Goal: Task Accomplishment & Management: Complete application form

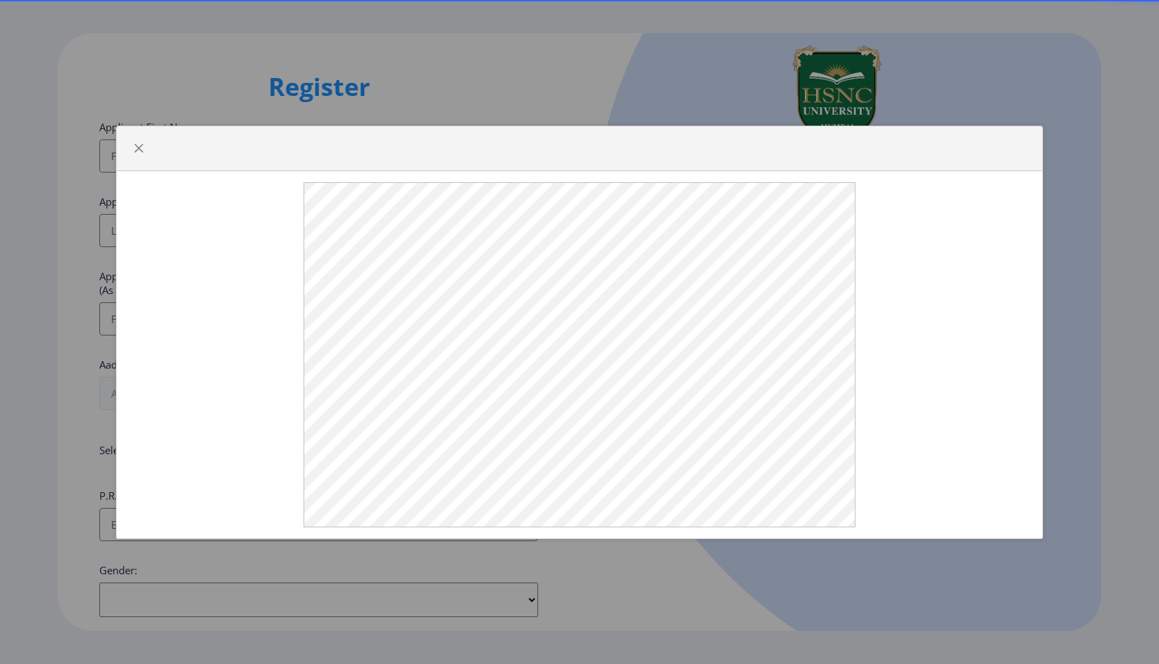
select select
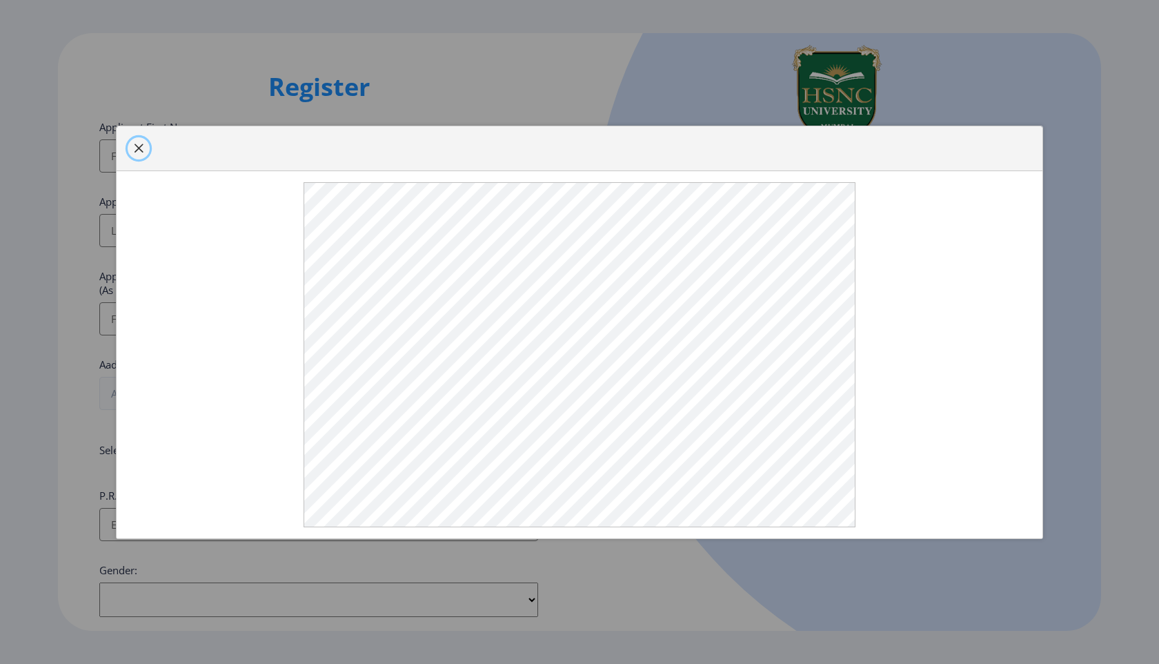
click at [137, 144] on span "button" at bounding box center [138, 148] width 11 height 11
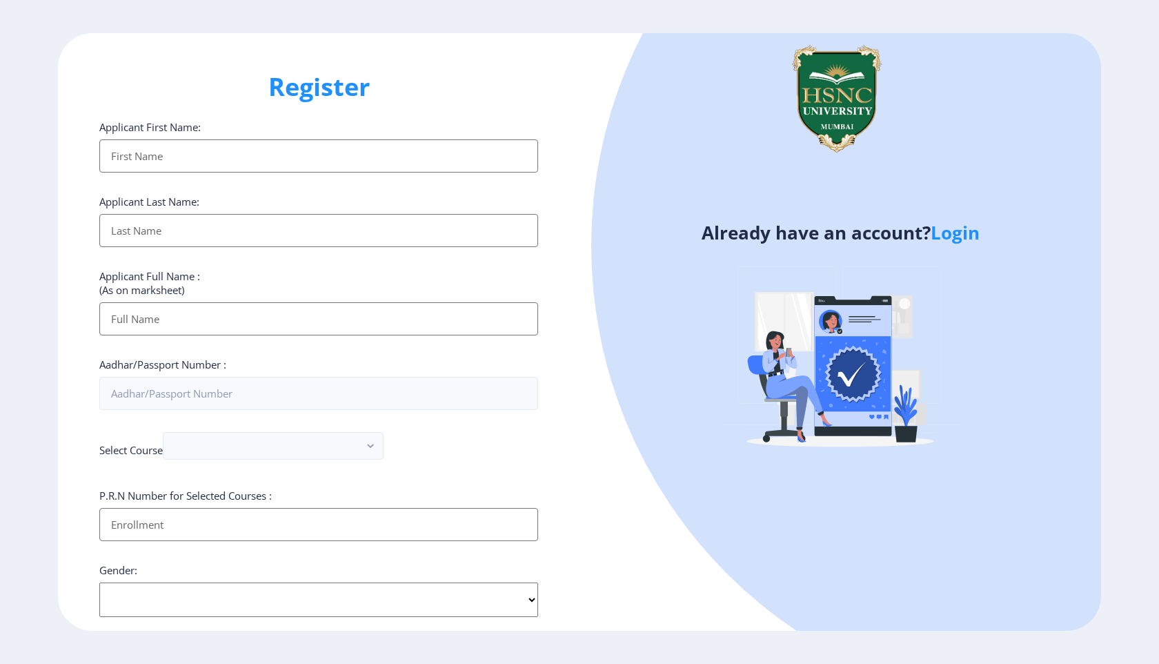
click at [163, 166] on input "Applicant First Name:" at bounding box center [318, 155] width 439 height 33
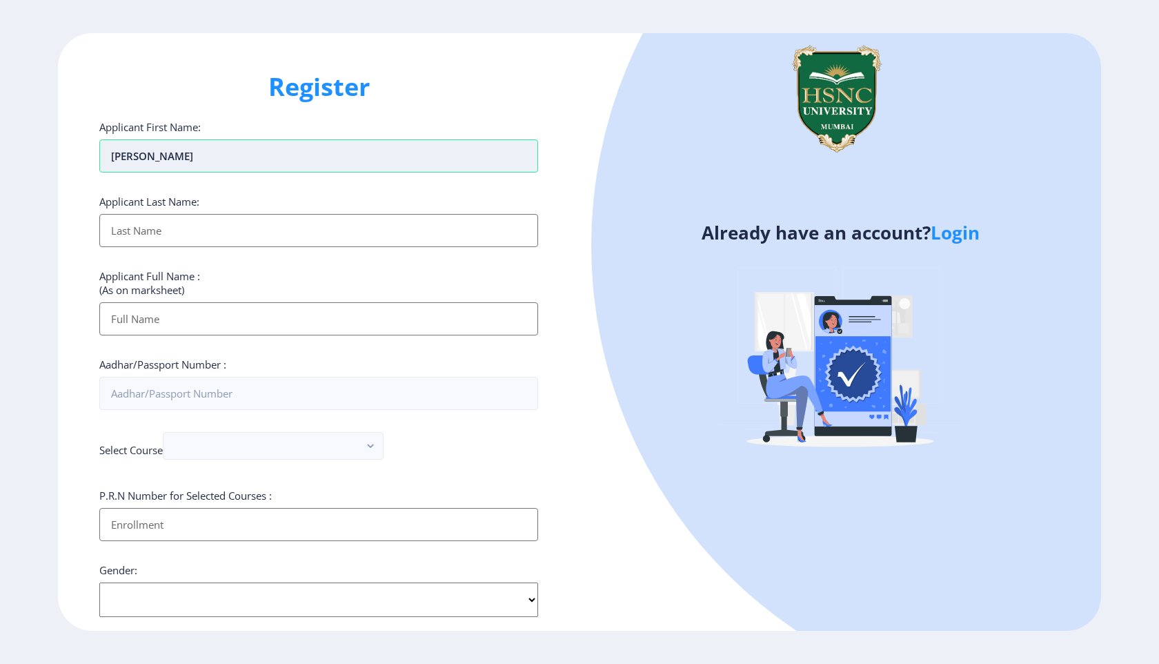
type input "[PERSON_NAME]"
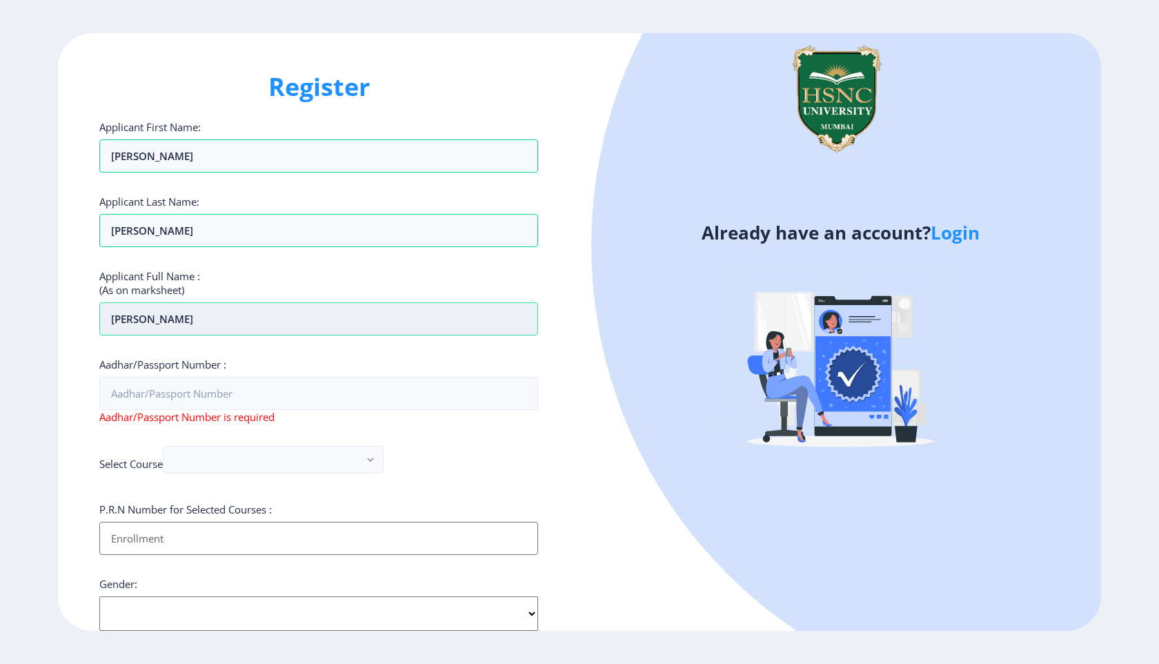
click at [139, 322] on input "[PERSON_NAME]" at bounding box center [318, 318] width 439 height 33
click at [186, 319] on input "[PERSON_NAME]" at bounding box center [318, 318] width 439 height 33
paste input "[PERSON_NAME]"
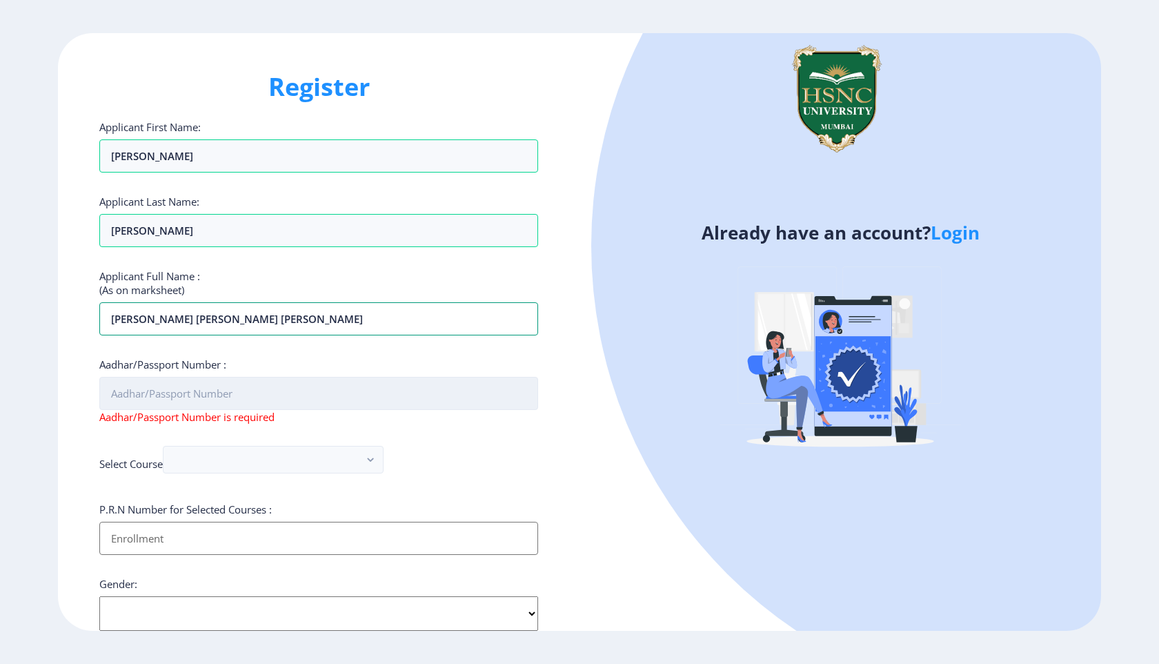
type input "[PERSON_NAME] [PERSON_NAME] [PERSON_NAME]"
click at [129, 399] on input "Aadhar/Passport Number :" at bounding box center [318, 393] width 439 height 33
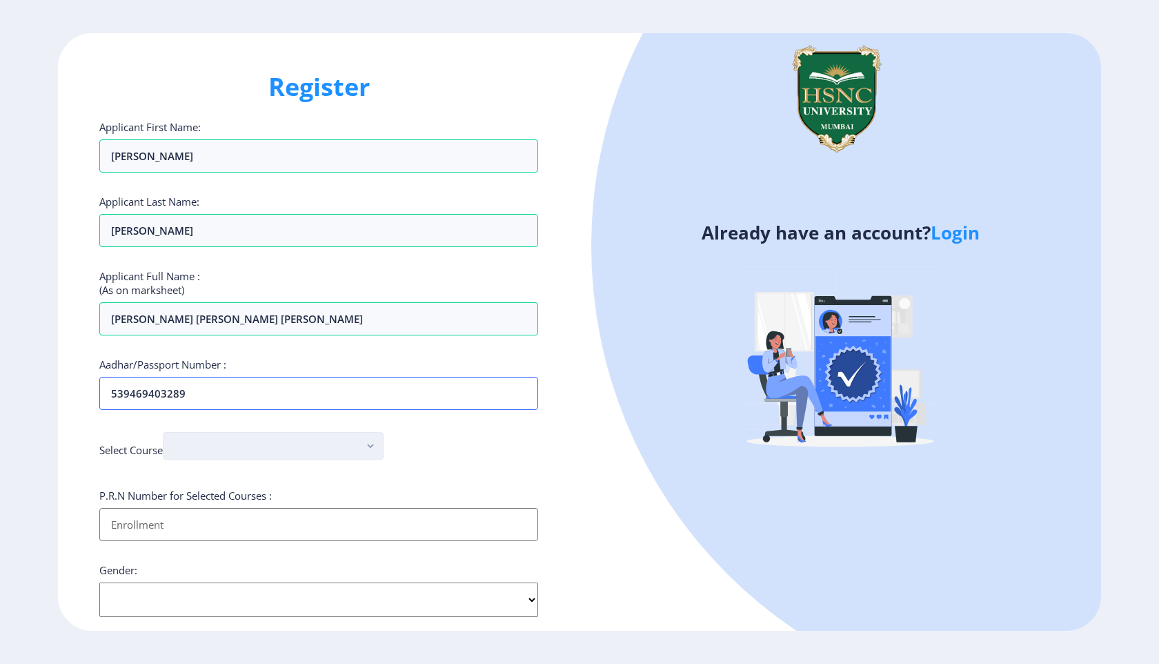
type input "539469403289"
click at [224, 446] on button "button" at bounding box center [273, 446] width 221 height 28
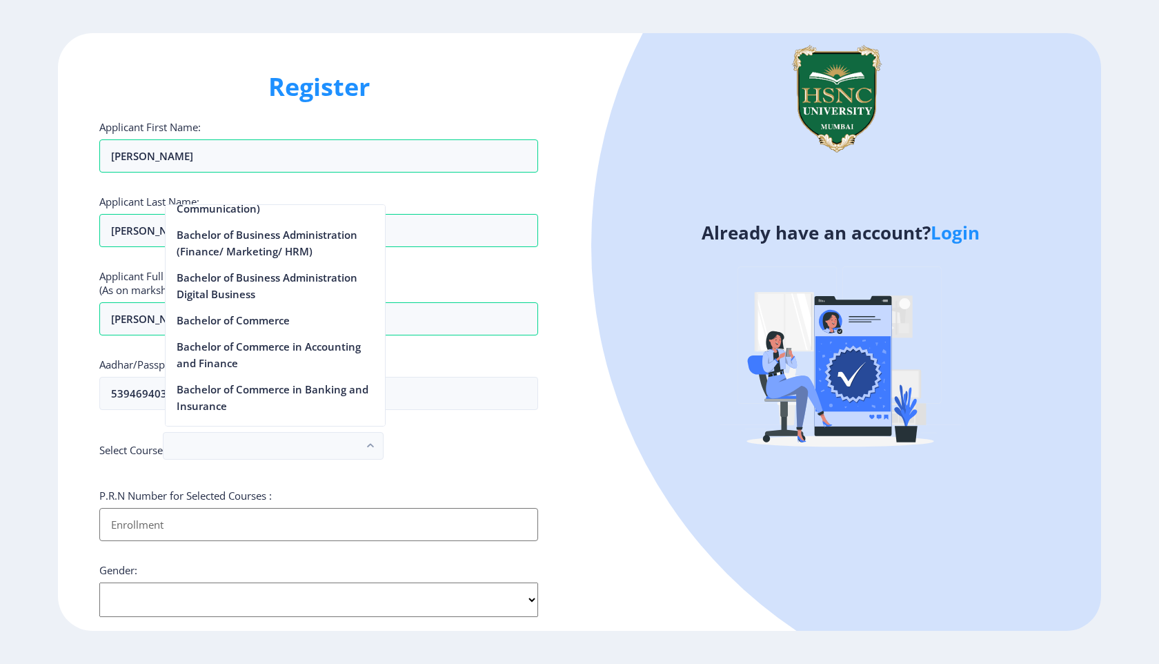
scroll to position [400, 0]
click at [309, 332] on nb-option "Bachelor of Commerce in Accounting and Finance" at bounding box center [275, 352] width 219 height 43
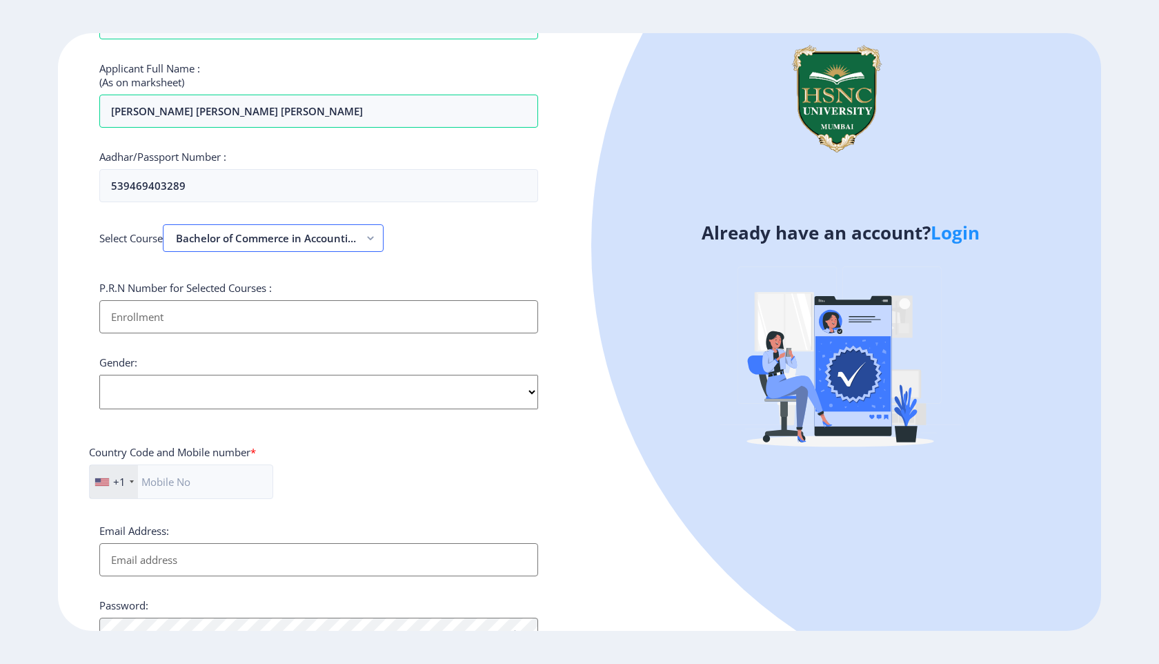
scroll to position [209, 0]
click at [191, 311] on input "Applicant First Name:" at bounding box center [318, 315] width 439 height 33
type input "2021220110090167"
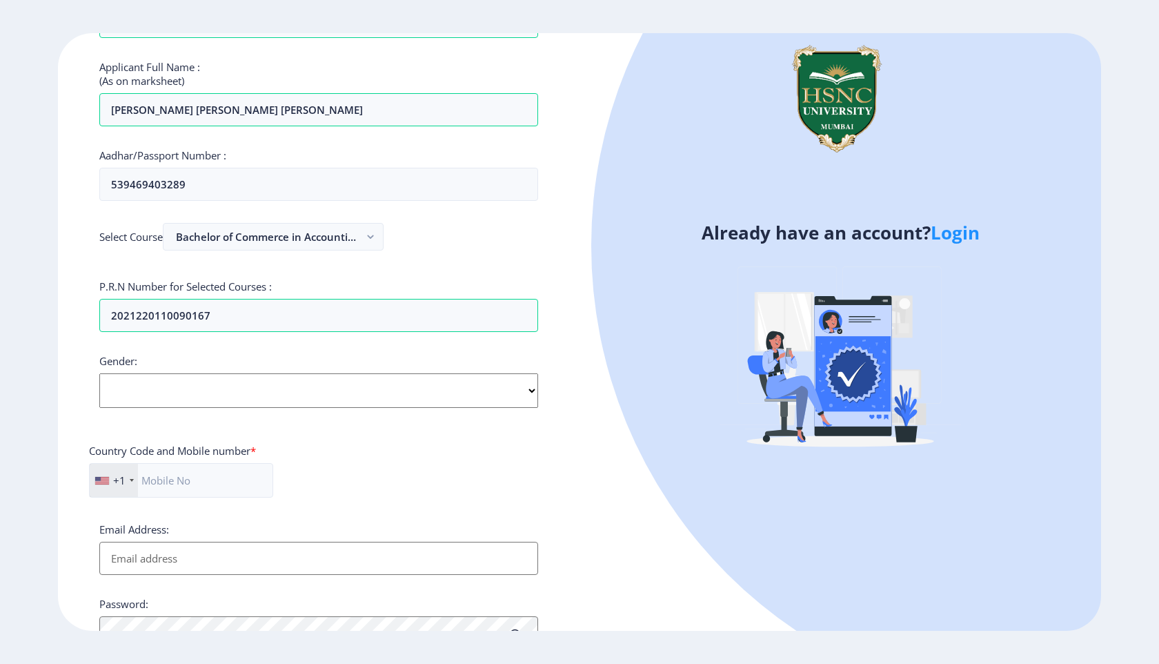
click at [172, 389] on select "Select Gender [DEMOGRAPHIC_DATA] [DEMOGRAPHIC_DATA] Other" at bounding box center [318, 390] width 439 height 34
select select "[DEMOGRAPHIC_DATA]"
click at [99, 373] on select "Select Gender [DEMOGRAPHIC_DATA] [DEMOGRAPHIC_DATA] Other" at bounding box center [318, 390] width 439 height 34
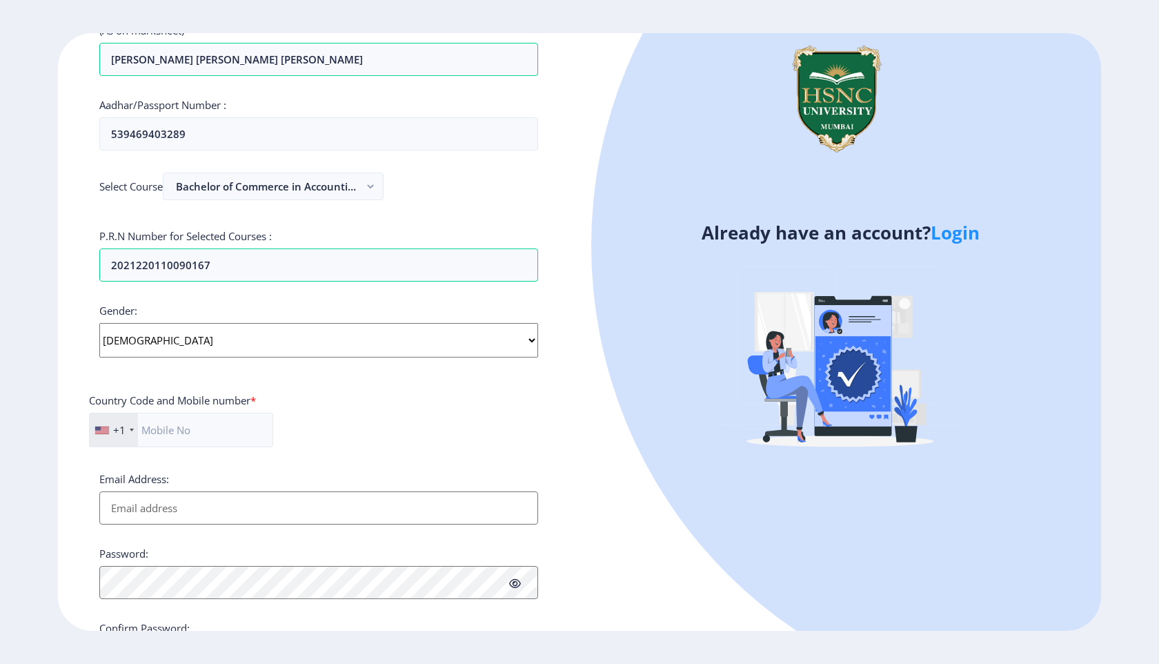
scroll to position [345, 0]
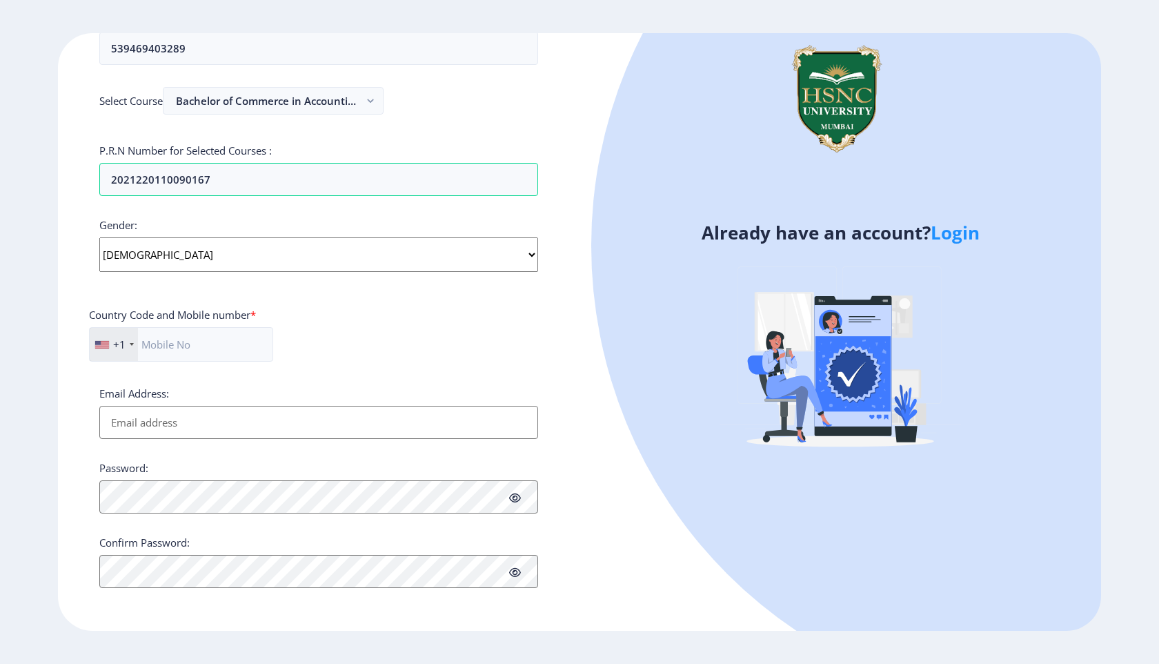
click at [131, 346] on div "+1" at bounding box center [114, 344] width 48 height 33
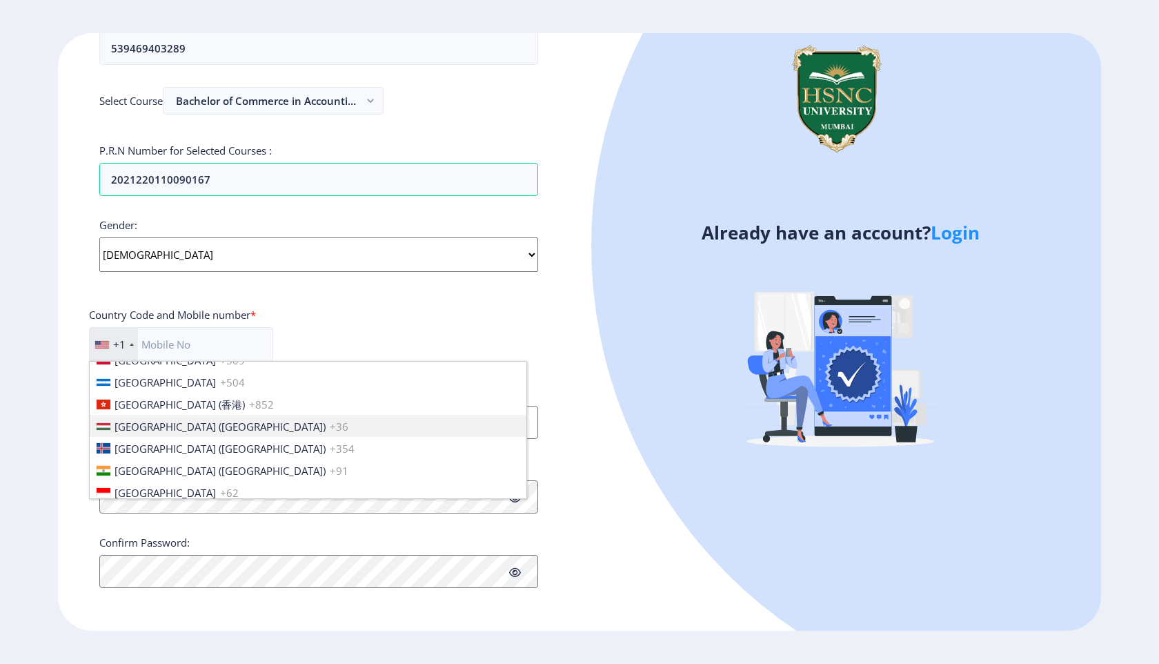
scroll to position [2096, 0]
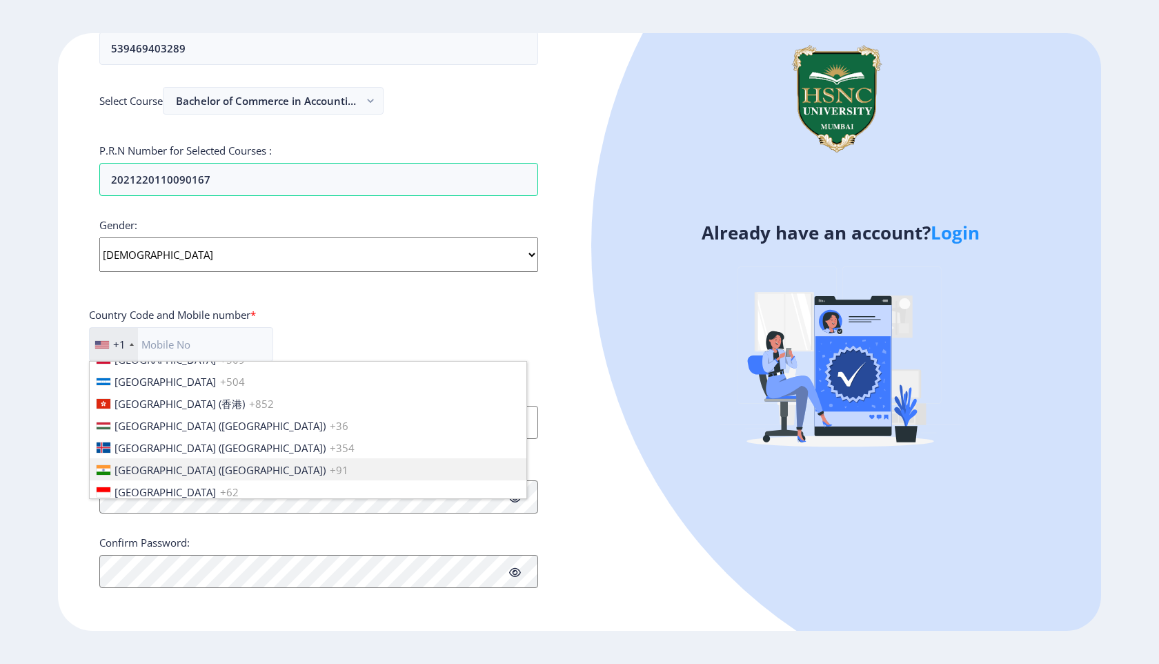
click at [160, 463] on span "[GEOGRAPHIC_DATA] ([GEOGRAPHIC_DATA])" at bounding box center [220, 470] width 211 height 14
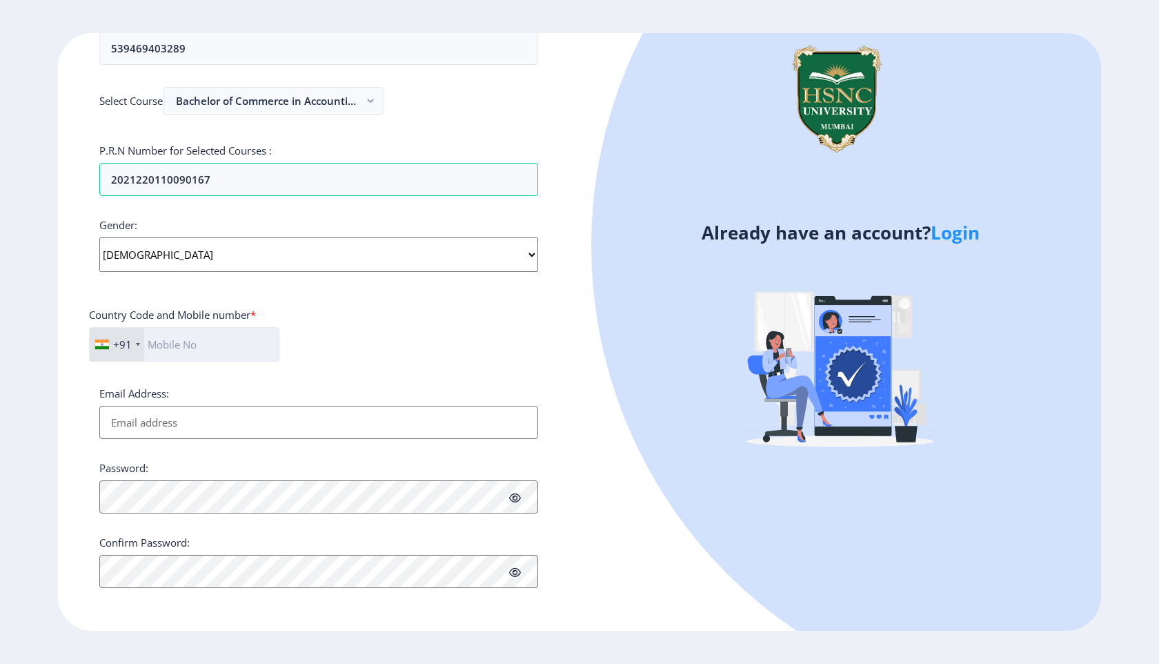
click at [229, 351] on input "text" at bounding box center [184, 344] width 190 height 34
type input "9001213645"
click at [465, 349] on div "+91 [GEOGRAPHIC_DATA] +1 [GEOGRAPHIC_DATA] +44 [GEOGRAPHIC_DATA] (‫[GEOGRAPHIC_…" at bounding box center [319, 350] width 460 height 46
click at [214, 431] on input "Email Address:" at bounding box center [318, 422] width 439 height 33
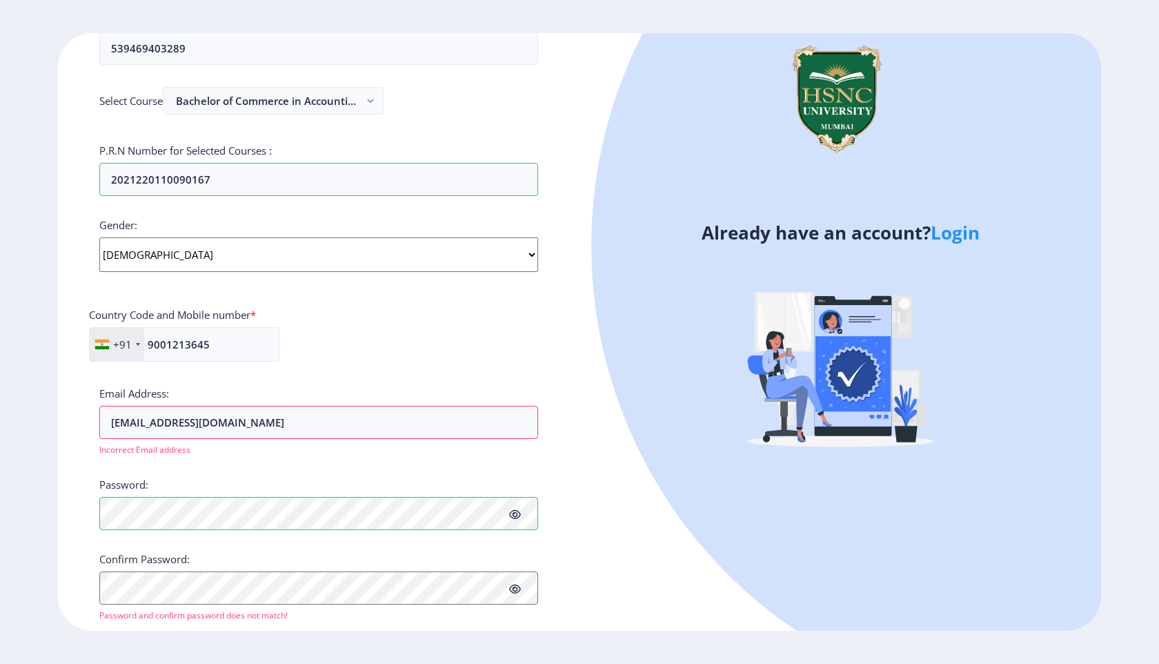
click at [377, 477] on div "Applicant First Name: MEDHAJ Applicant Last Name: GUPTA Applicant Full Name : (…" at bounding box center [318, 198] width 439 height 846
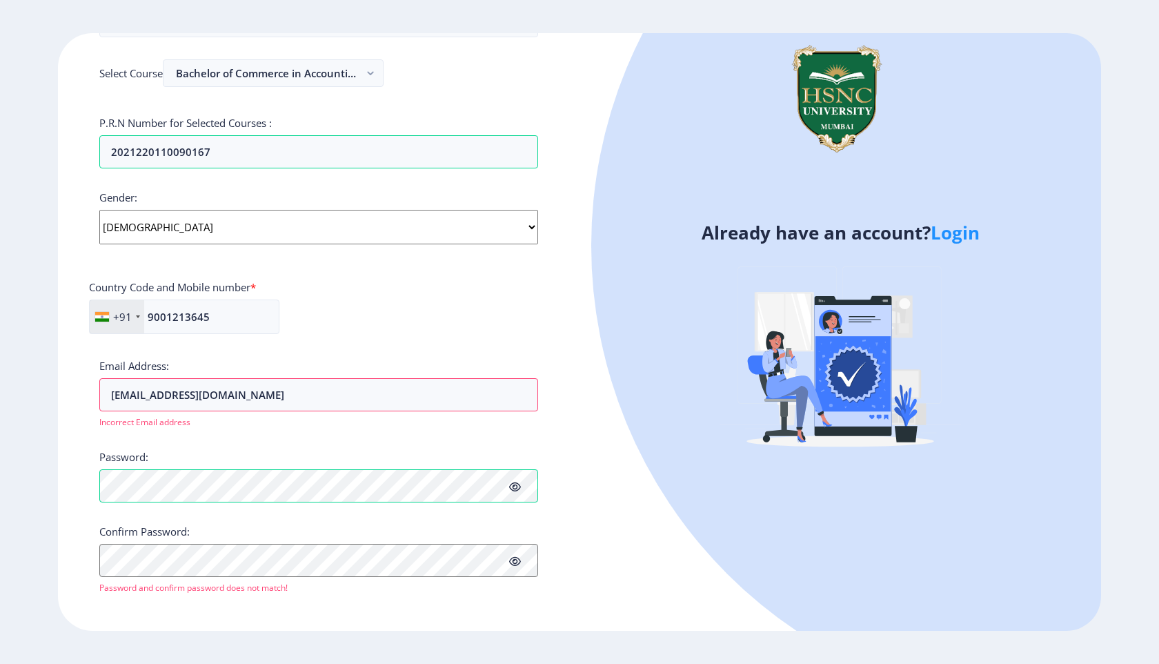
scroll to position [378, 0]
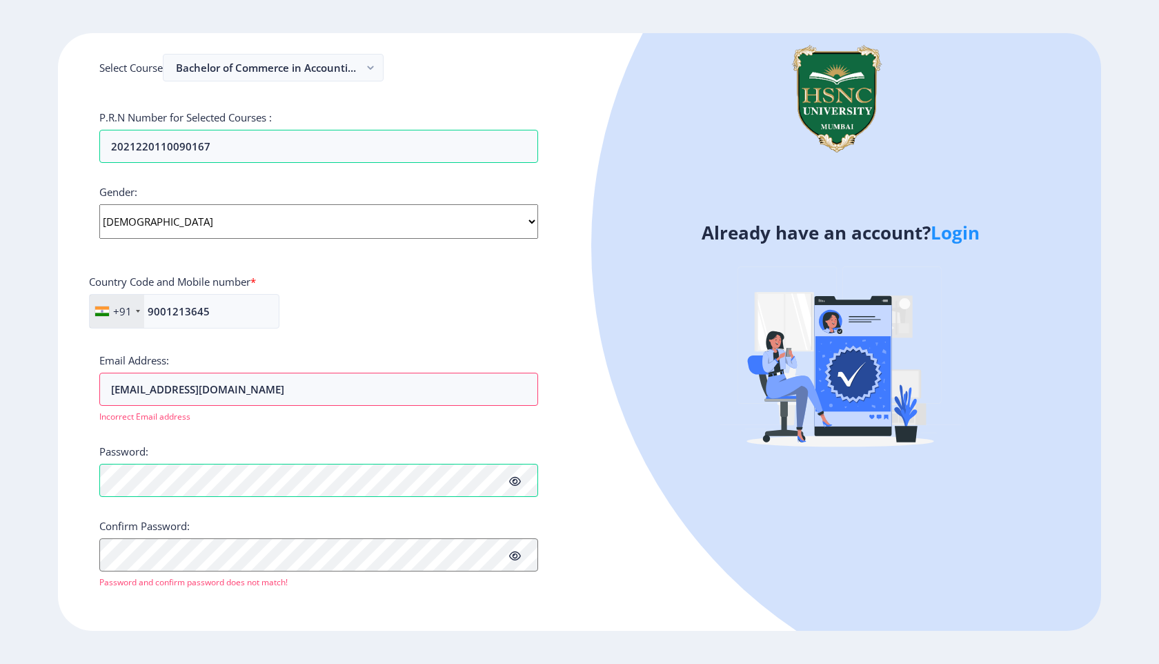
click at [514, 478] on icon at bounding box center [515, 481] width 12 height 10
click at [358, 384] on input "2021220110090167@hsncu.edu.in" at bounding box center [318, 389] width 439 height 33
click at [110, 430] on div "Applicant First Name: MEDHAJ Applicant Last Name: GUPTA Applicant Full Name : (…" at bounding box center [318, 165] width 439 height 846
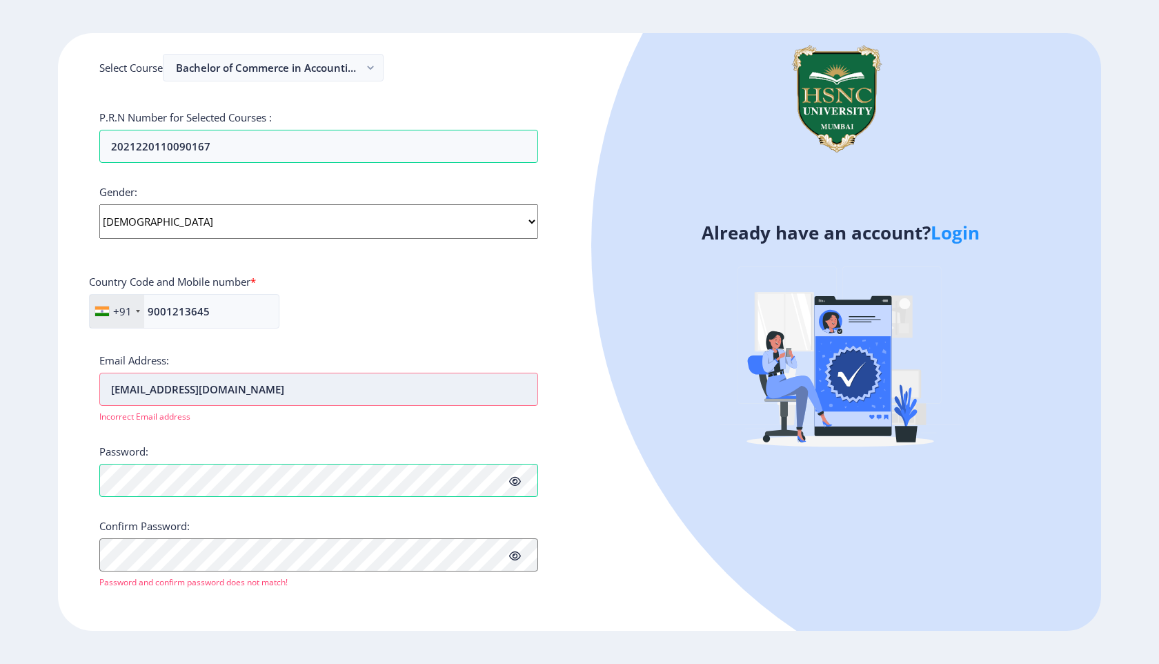
click at [334, 388] on input "2021220110090167@hsncu.edu.in" at bounding box center [318, 389] width 439 height 33
click at [221, 384] on input "2021220110090167@hsncu.edu.iN" at bounding box center [318, 389] width 439 height 33
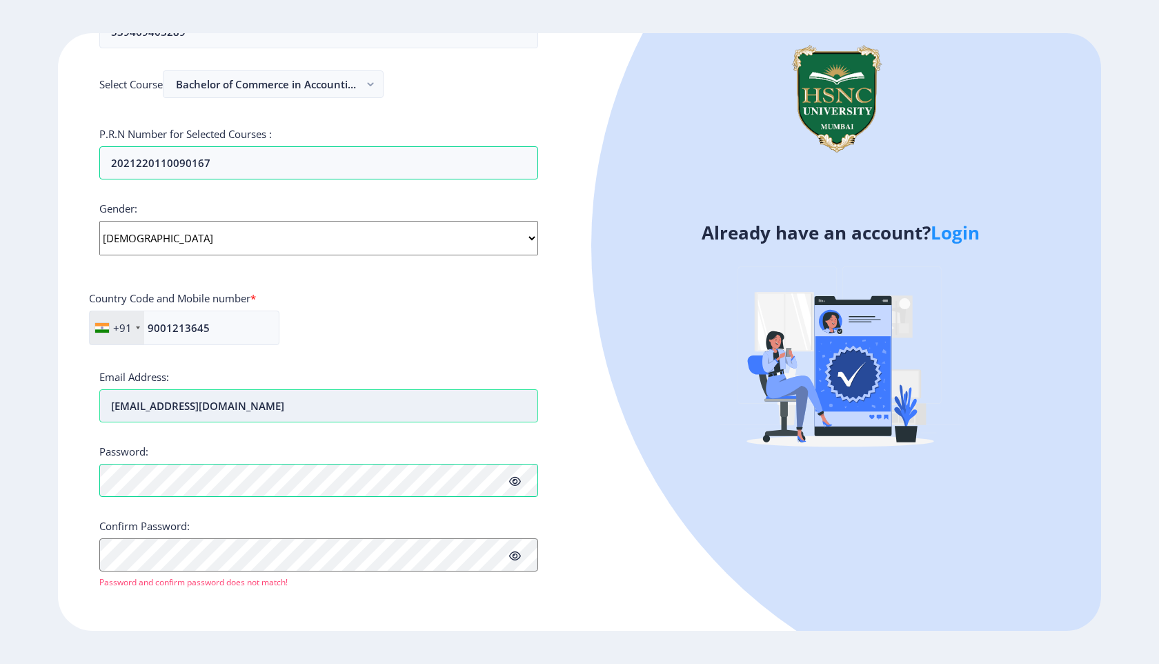
click at [226, 411] on input "medhajgupta13042003@gmail.com" at bounding box center [318, 405] width 439 height 33
click at [235, 448] on div "Password:" at bounding box center [318, 470] width 439 height 52
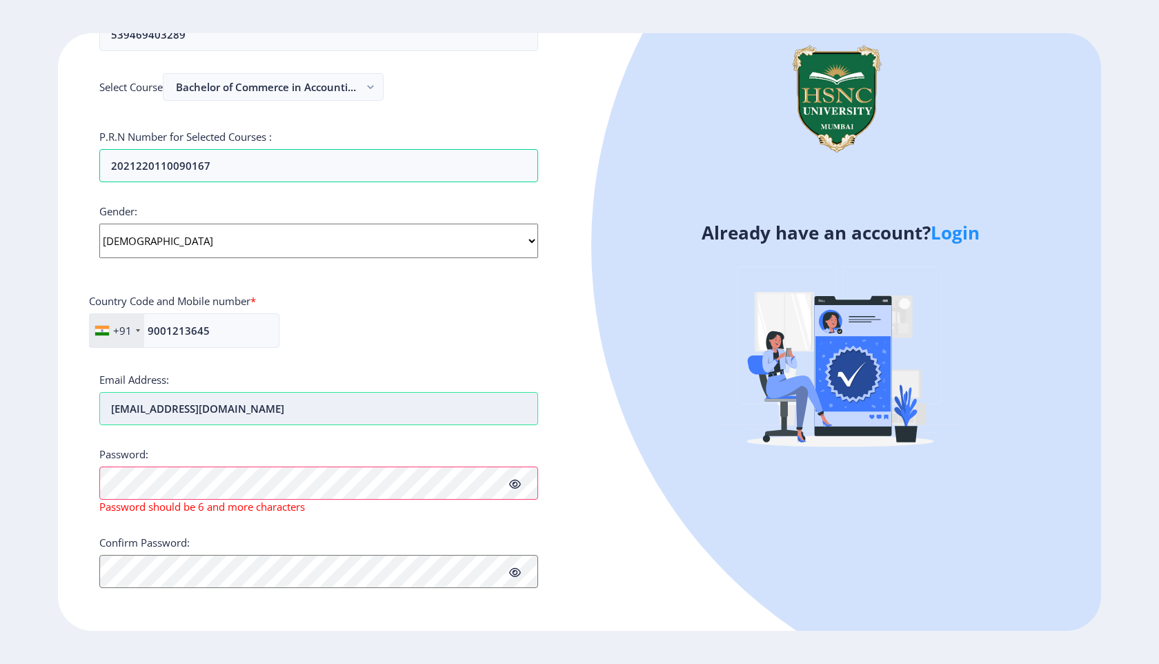
click at [278, 414] on input "medhajgupta13@gmail.com" at bounding box center [318, 408] width 439 height 33
click at [190, 407] on input "medhajgupta13@gmail.com" at bounding box center [318, 408] width 439 height 33
drag, startPoint x: 226, startPoint y: 406, endPoint x: 186, endPoint y: 408, distance: 39.4
click at [186, 408] on input "medhajgupta13042003@gmail.com" at bounding box center [318, 408] width 439 height 33
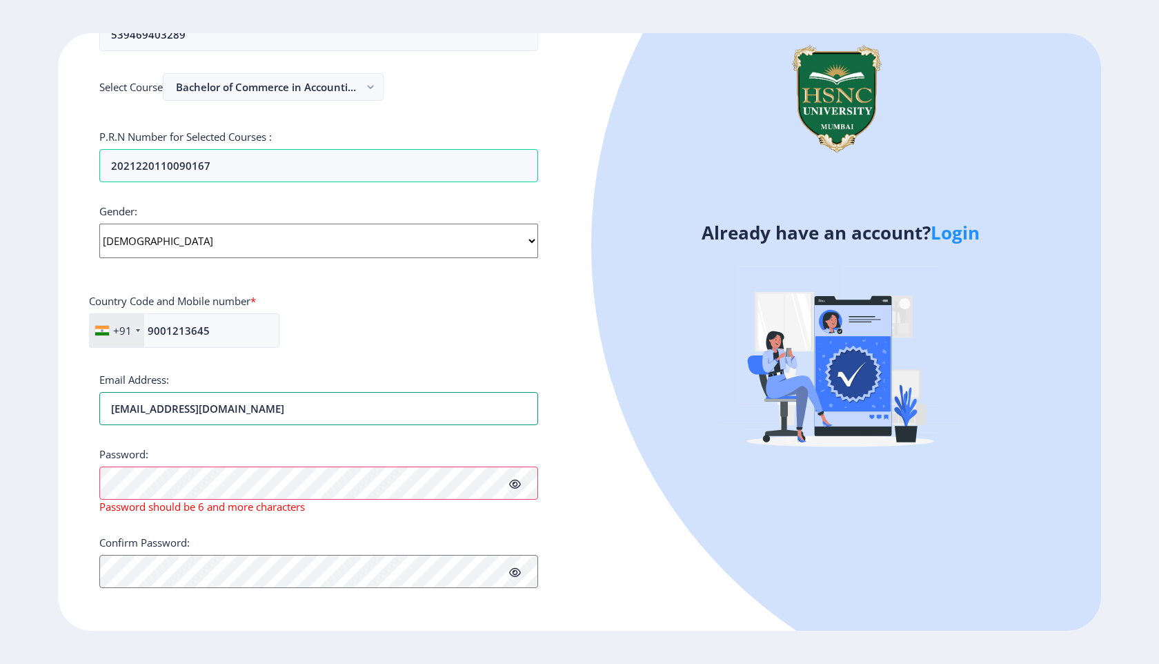
type input "medhajgupta13@gmail.com"
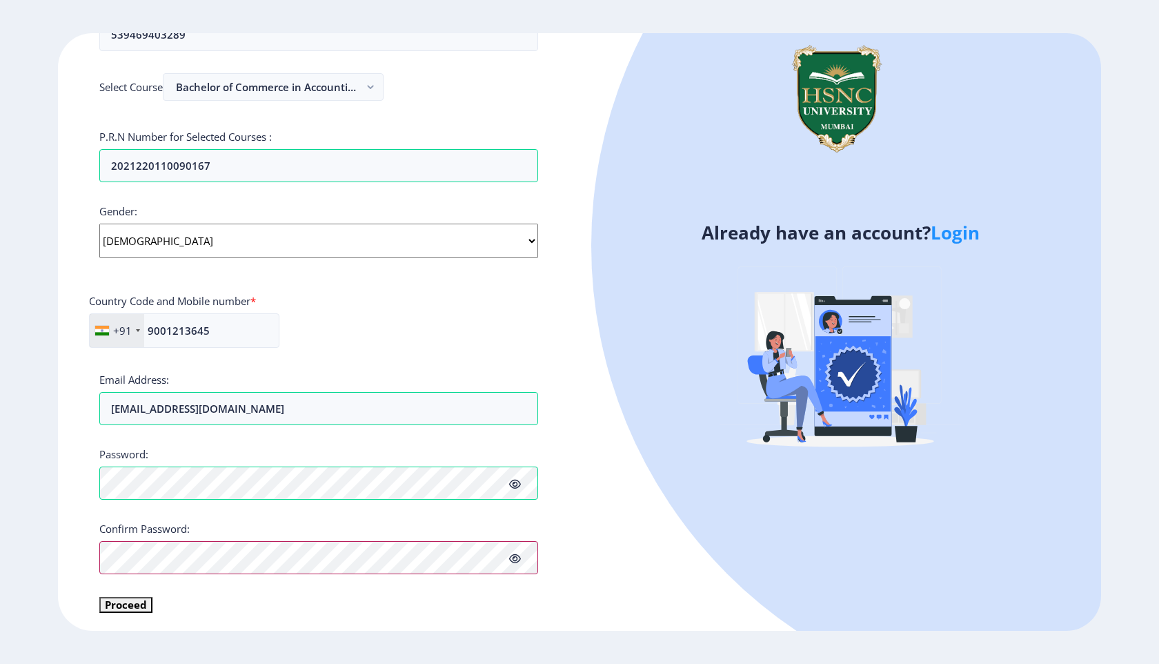
scroll to position [361, 0]
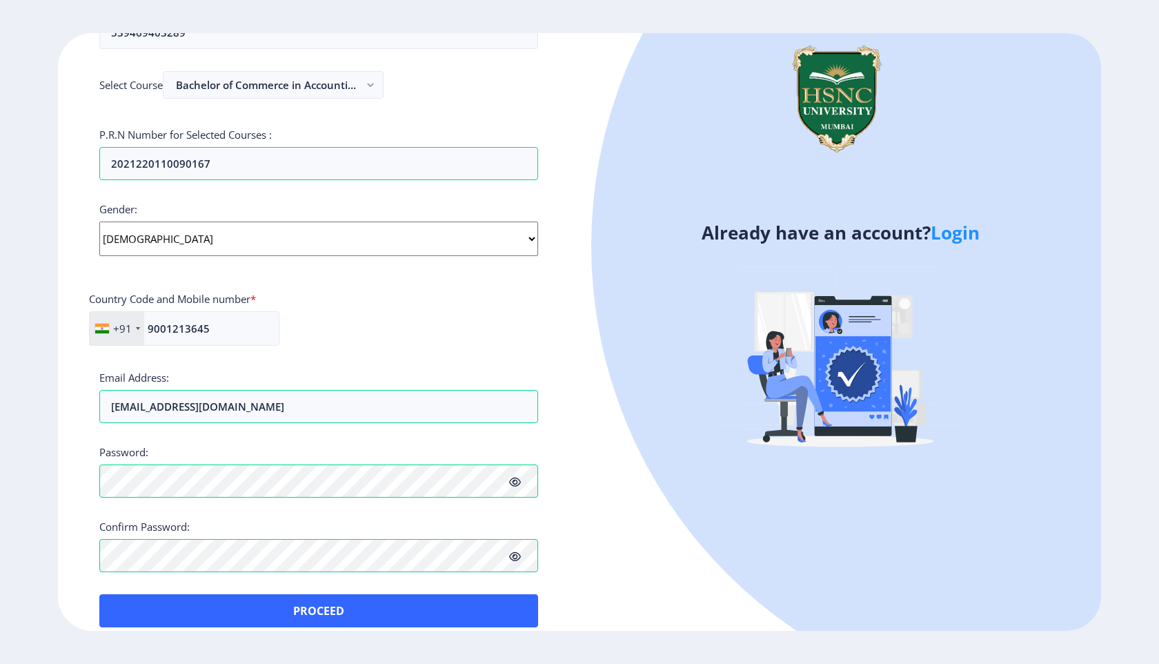
click at [630, 600] on div "Already have an account? Login" at bounding box center [841, 332] width 522 height 598
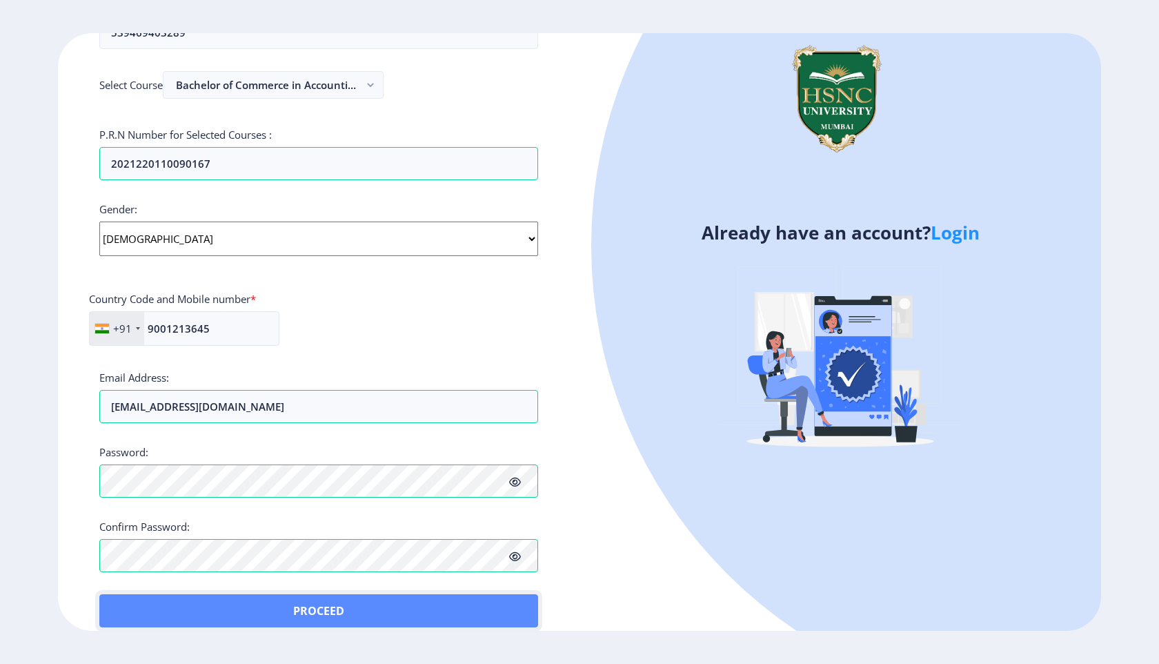
click at [354, 614] on button "Proceed" at bounding box center [318, 610] width 439 height 33
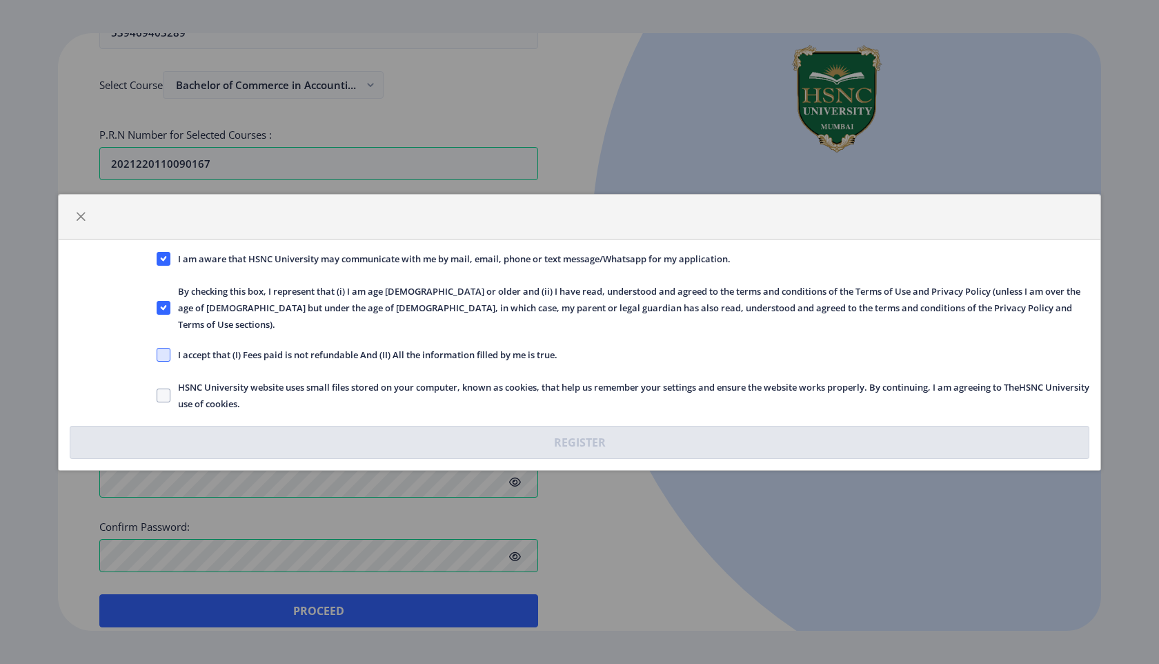
click at [164, 349] on span at bounding box center [164, 355] width 14 height 14
click at [157, 354] on input "I accept that (I) Fees paid is not refundable And (II) All the information fill…" at bounding box center [157, 354] width 1 height 1
checkbox input "true"
click at [166, 389] on span at bounding box center [164, 395] width 14 height 14
click at [157, 395] on input "HSNC University website uses small files stored on your computer, known as cook…" at bounding box center [157, 395] width 1 height 1
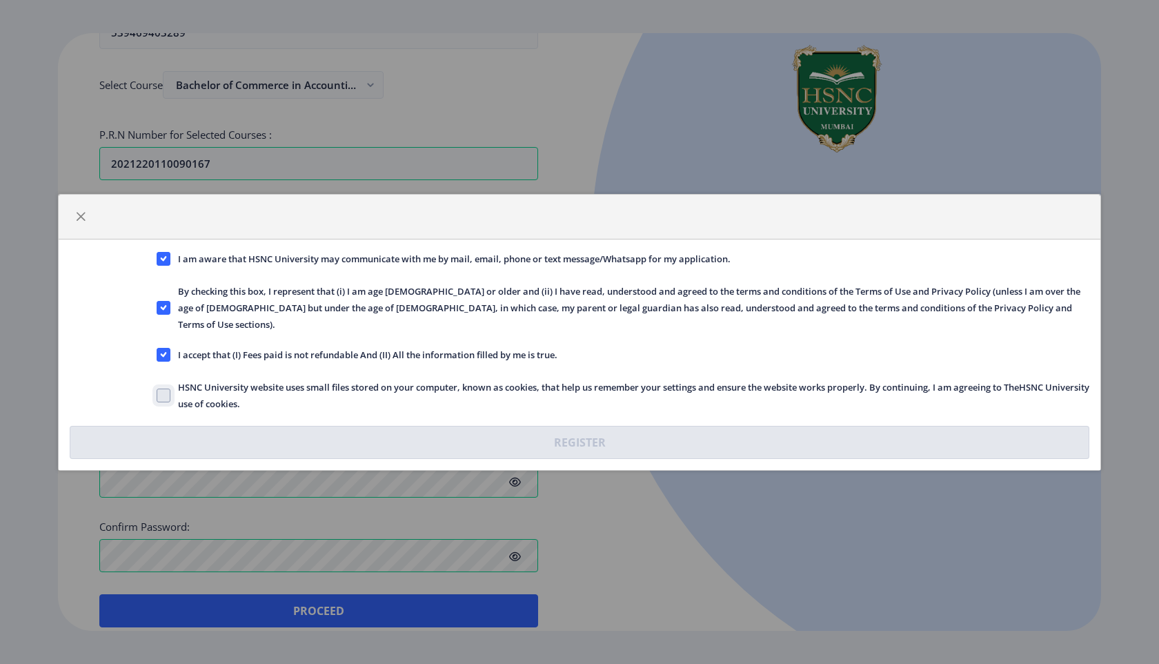
checkbox input "true"
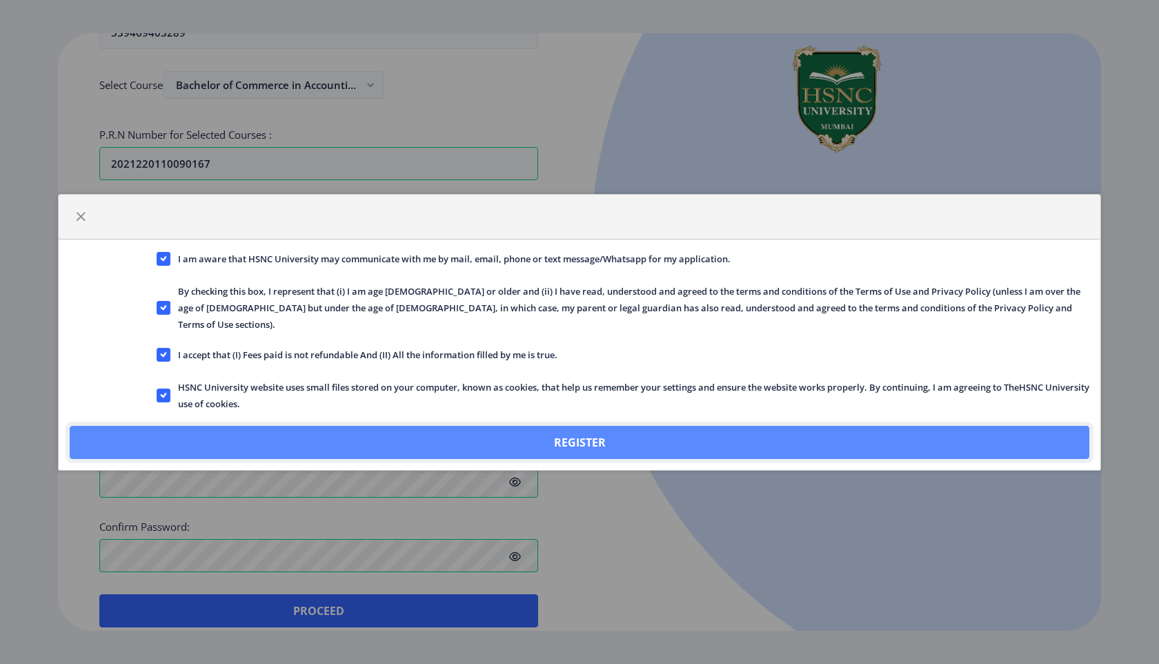
click at [574, 441] on button "Register" at bounding box center [580, 442] width 1020 height 33
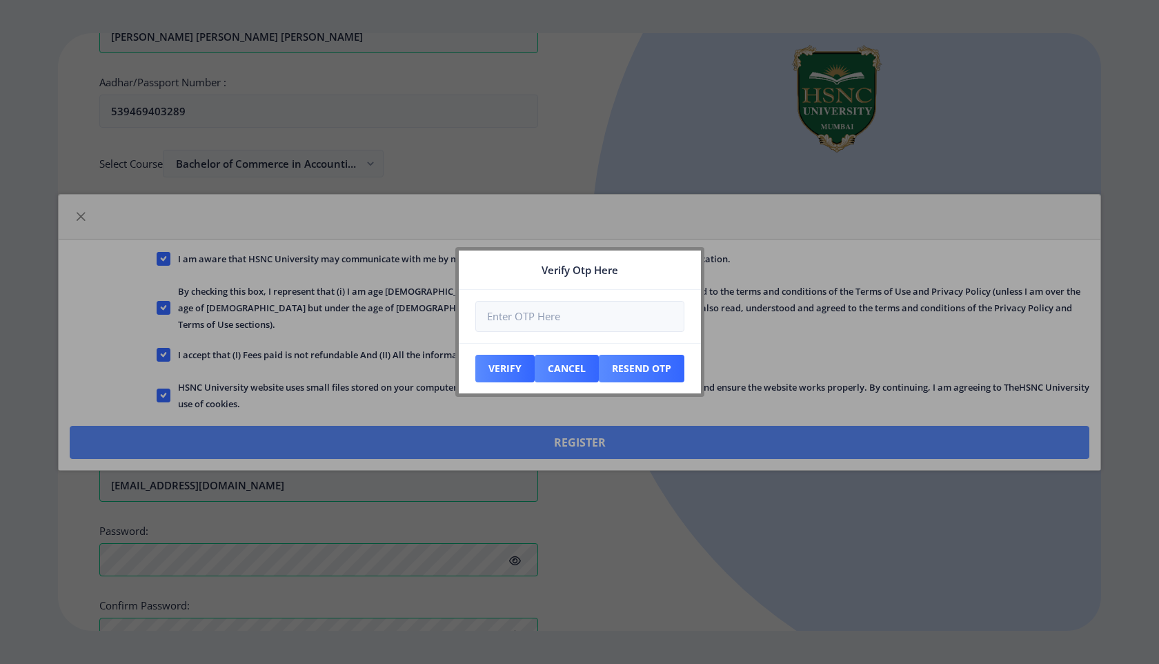
scroll to position [440, 0]
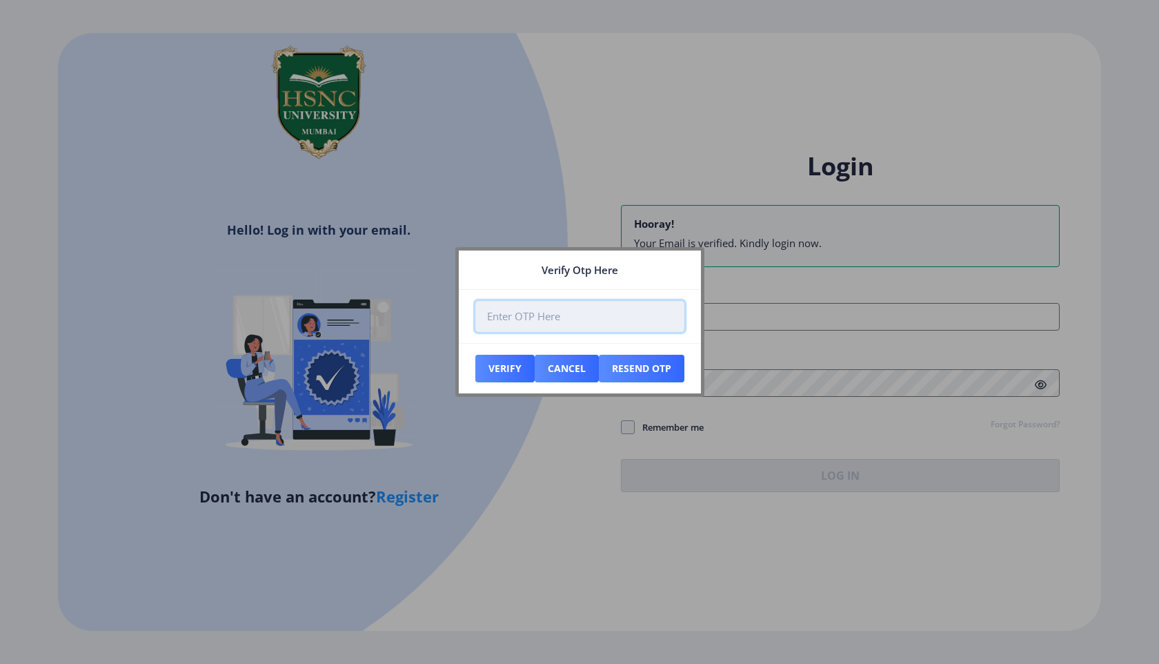
click at [550, 317] on input "number" at bounding box center [579, 316] width 209 height 31
click at [543, 310] on input "number" at bounding box center [579, 316] width 209 height 31
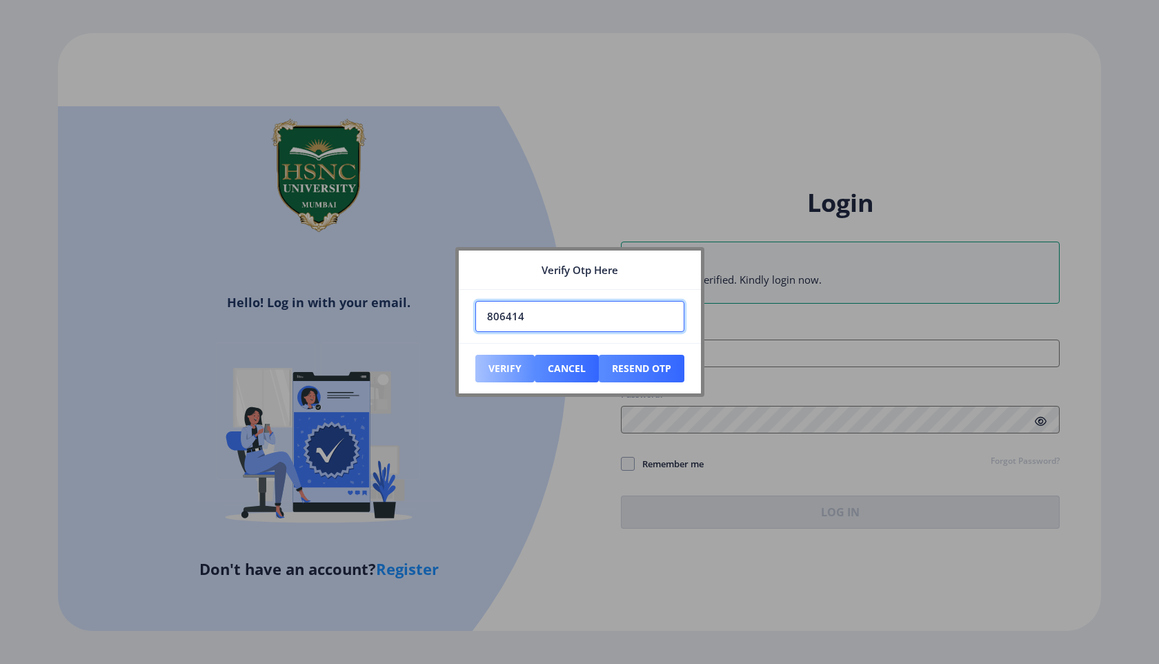
type input "806414"
click at [505, 368] on button "Verify" at bounding box center [504, 369] width 59 height 28
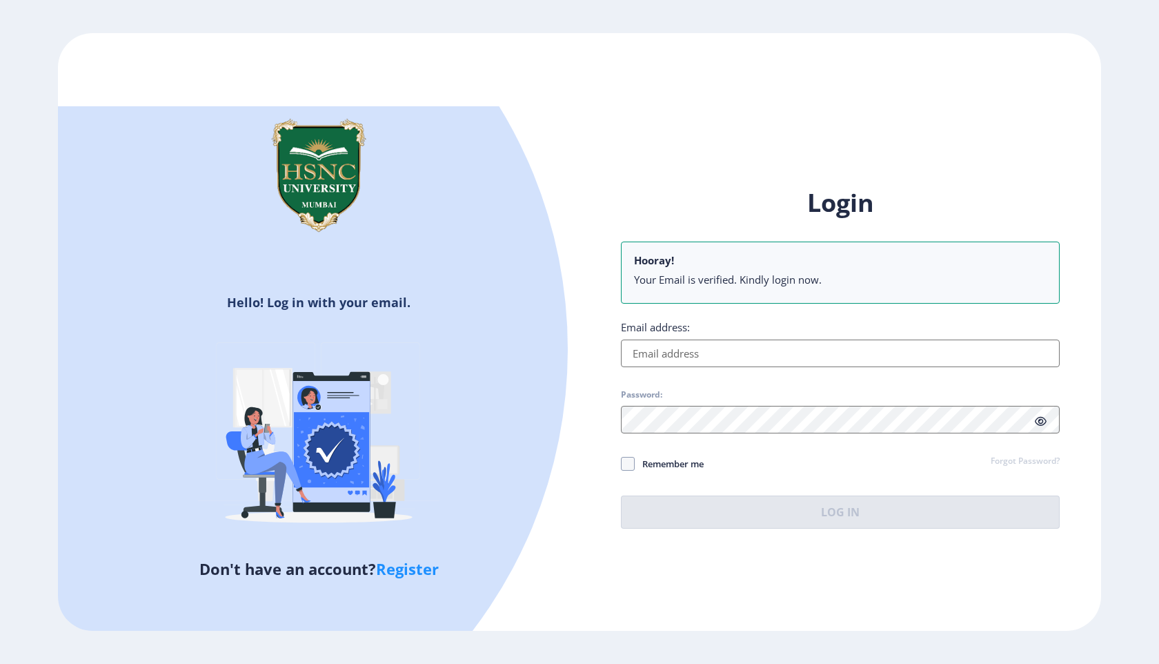
click at [683, 359] on input "Email address:" at bounding box center [840, 353] width 439 height 28
click at [695, 357] on input "Email address:" at bounding box center [840, 353] width 439 height 28
type input "medhajgupta13@gmail.com"
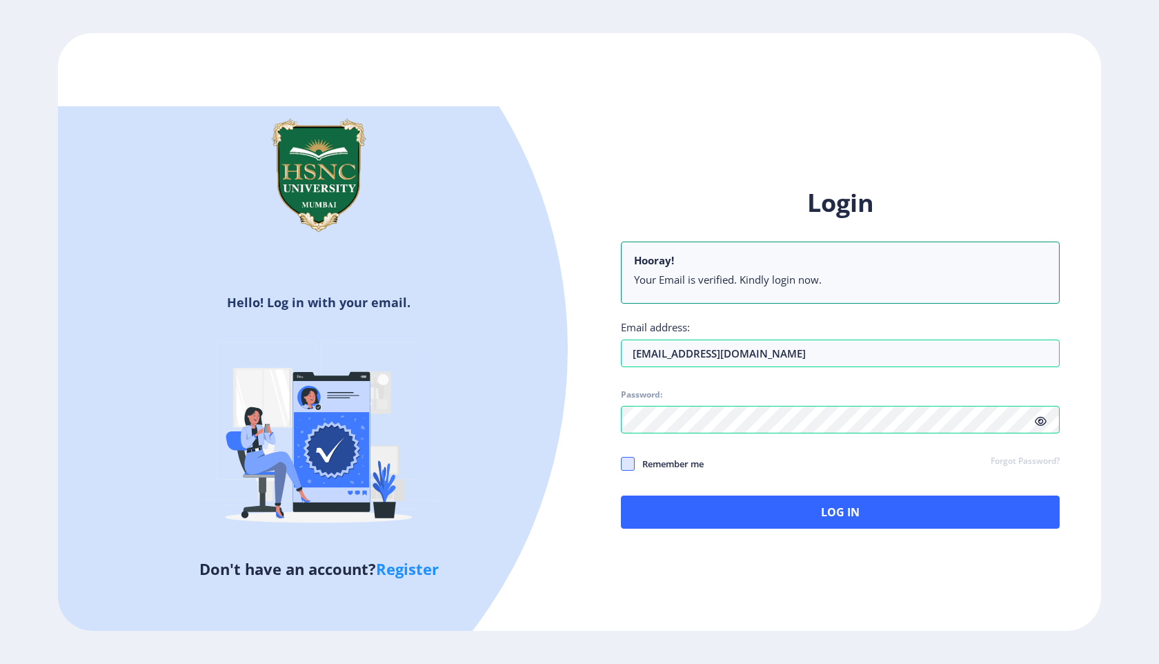
click at [622, 464] on span at bounding box center [628, 464] width 14 height 14
click at [622, 464] on input "Remember me" at bounding box center [621, 463] width 1 height 1
checkbox input "true"
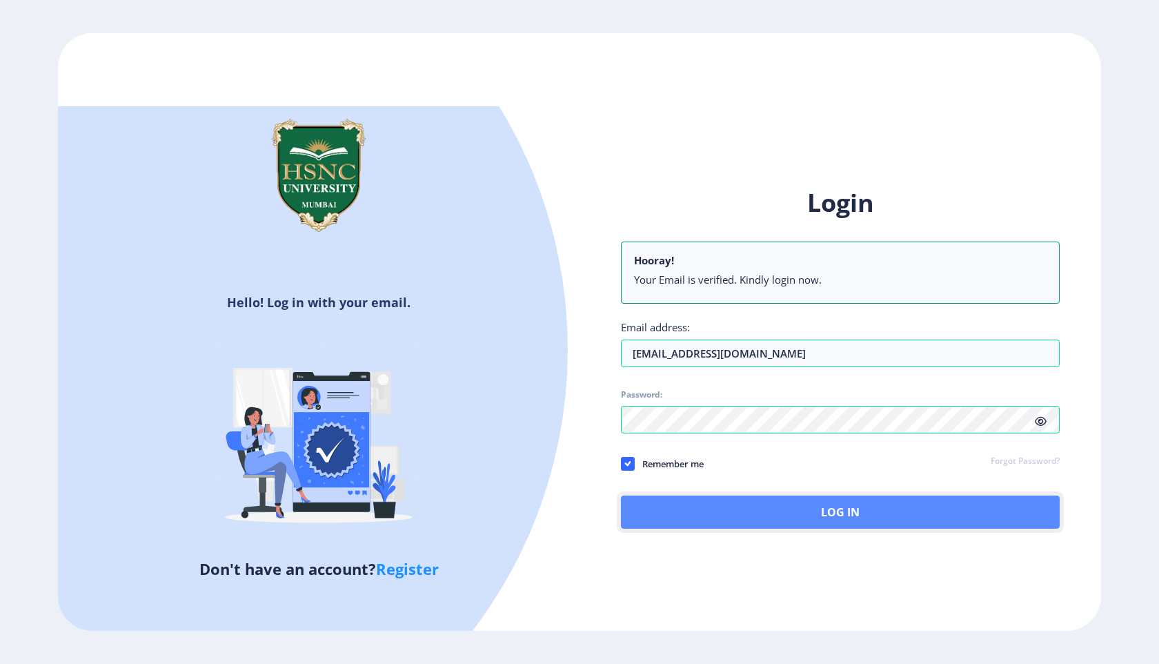
click at [791, 507] on button "Log In" at bounding box center [840, 511] width 439 height 33
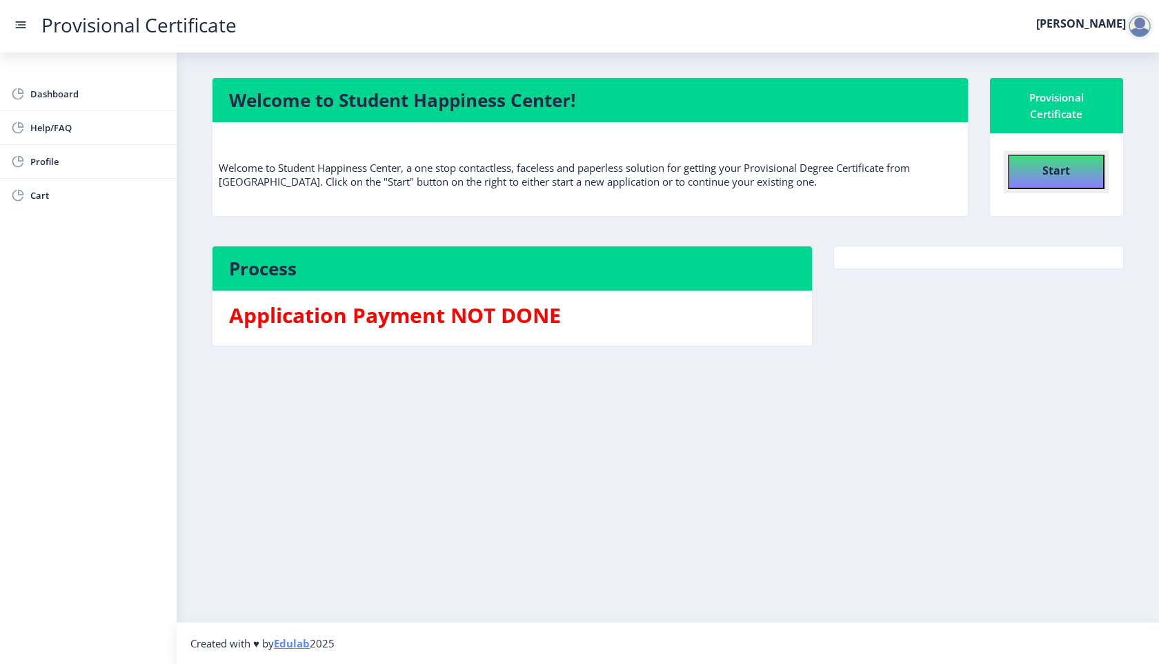
click at [1081, 179] on button "Start" at bounding box center [1056, 172] width 97 height 34
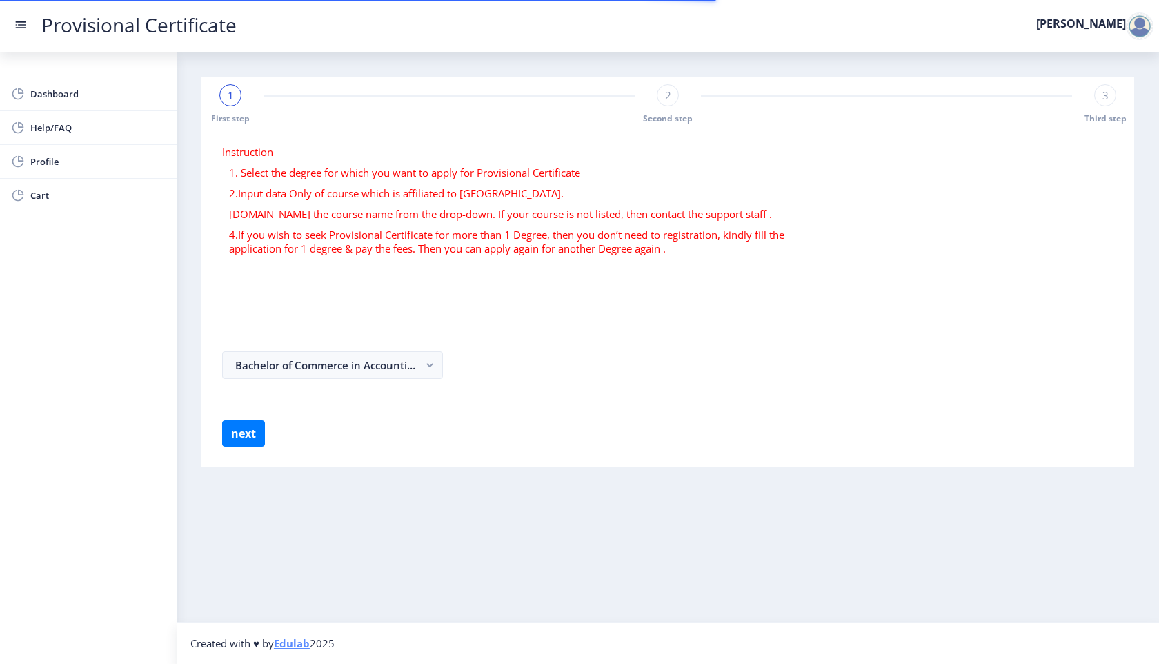
select select
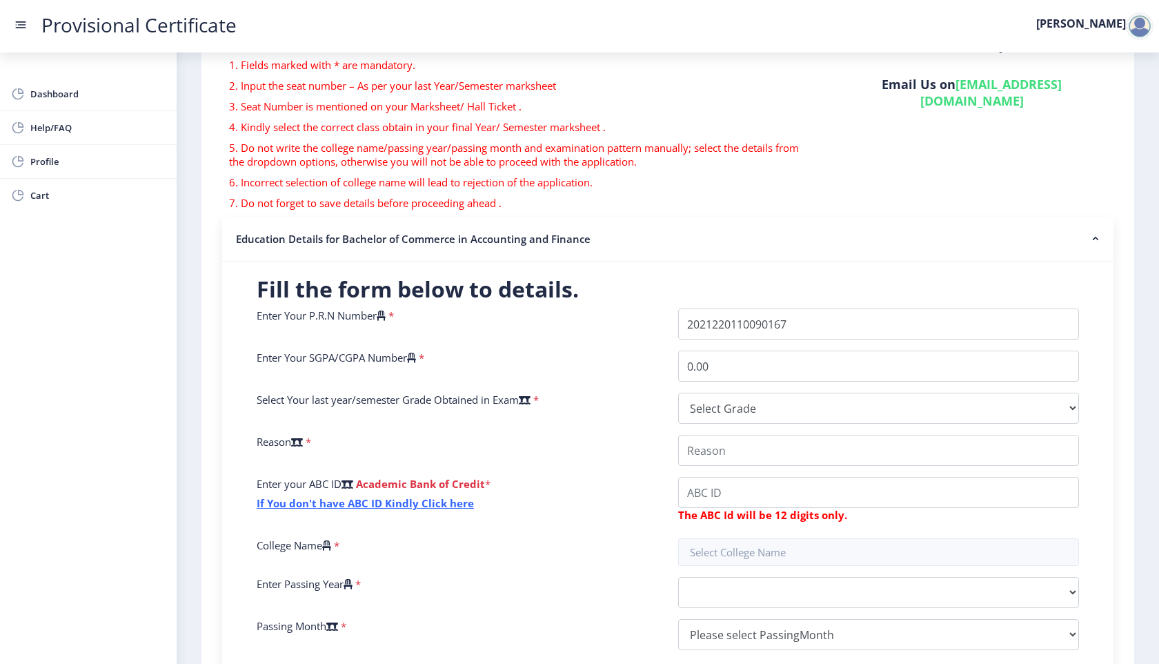
scroll to position [109, 0]
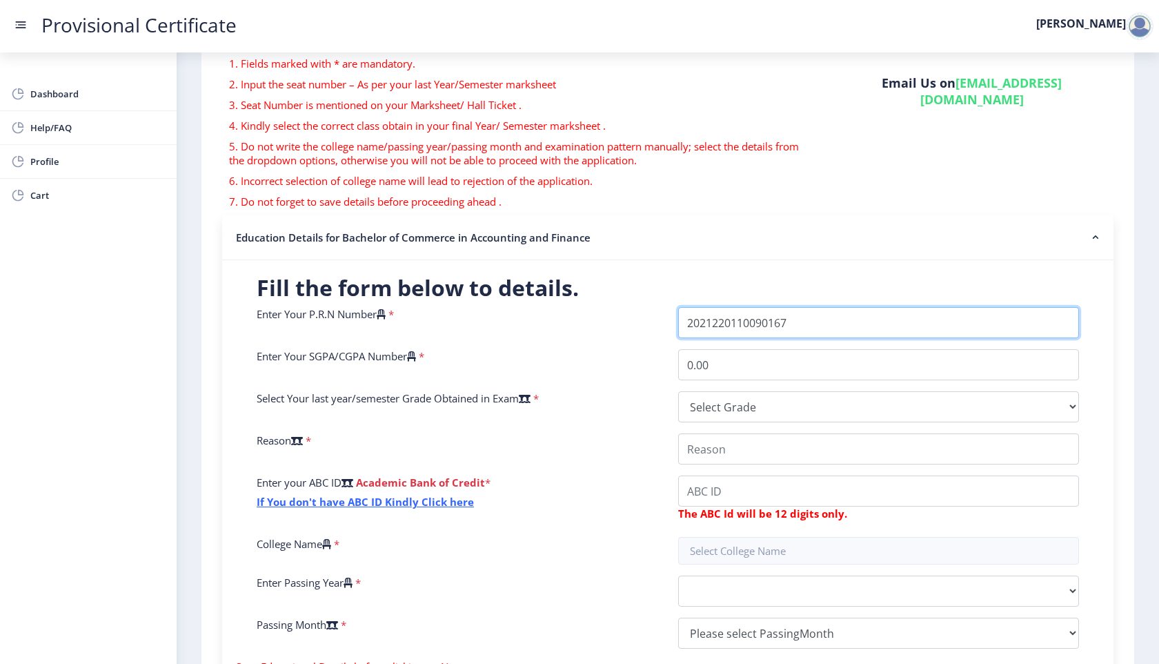
click at [734, 321] on input "Enter Your P.R.N Number" at bounding box center [878, 322] width 401 height 31
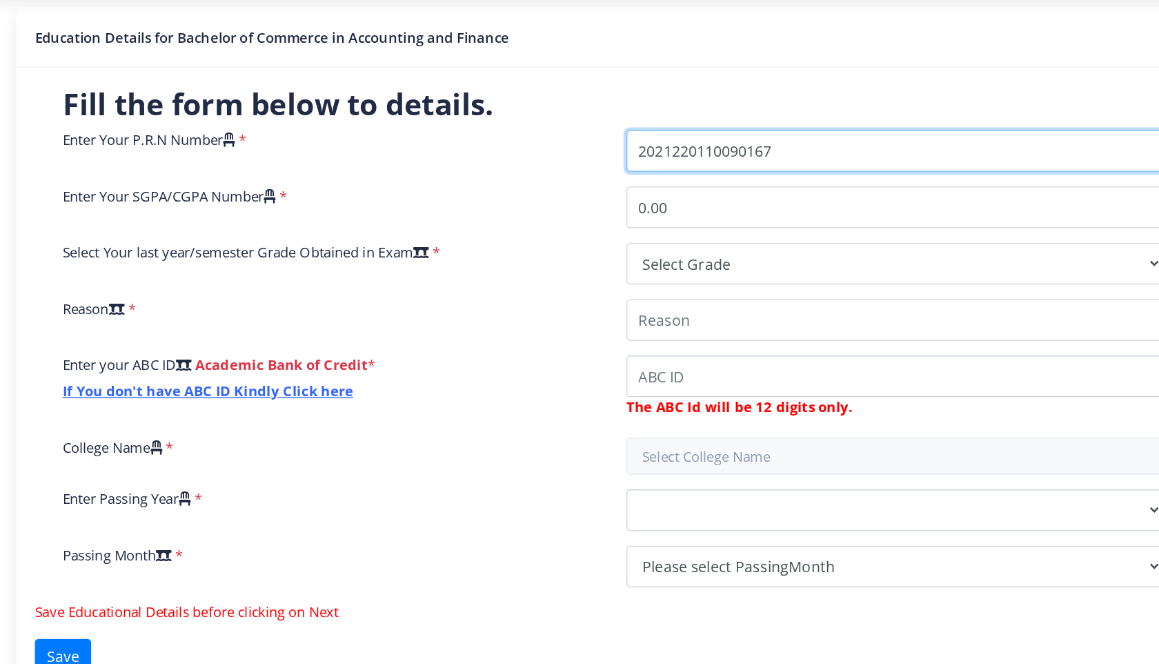
scroll to position [263, 0]
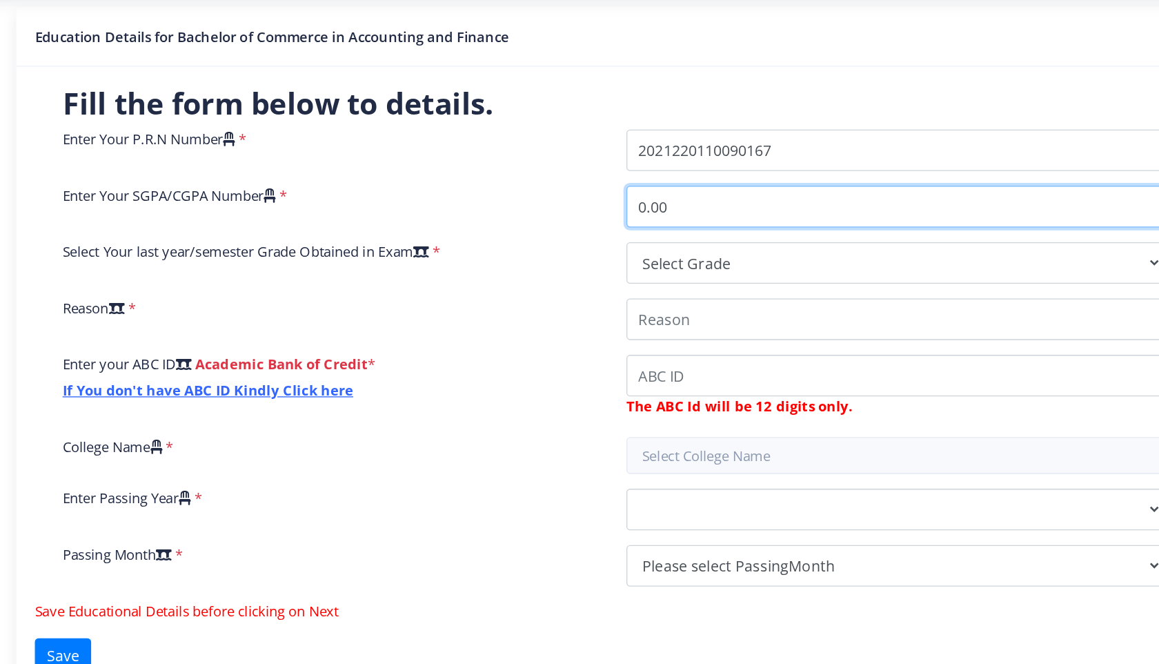
click at [690, 214] on input "0.00" at bounding box center [878, 210] width 401 height 31
click at [756, 211] on input "08.3800" at bounding box center [878, 210] width 401 height 31
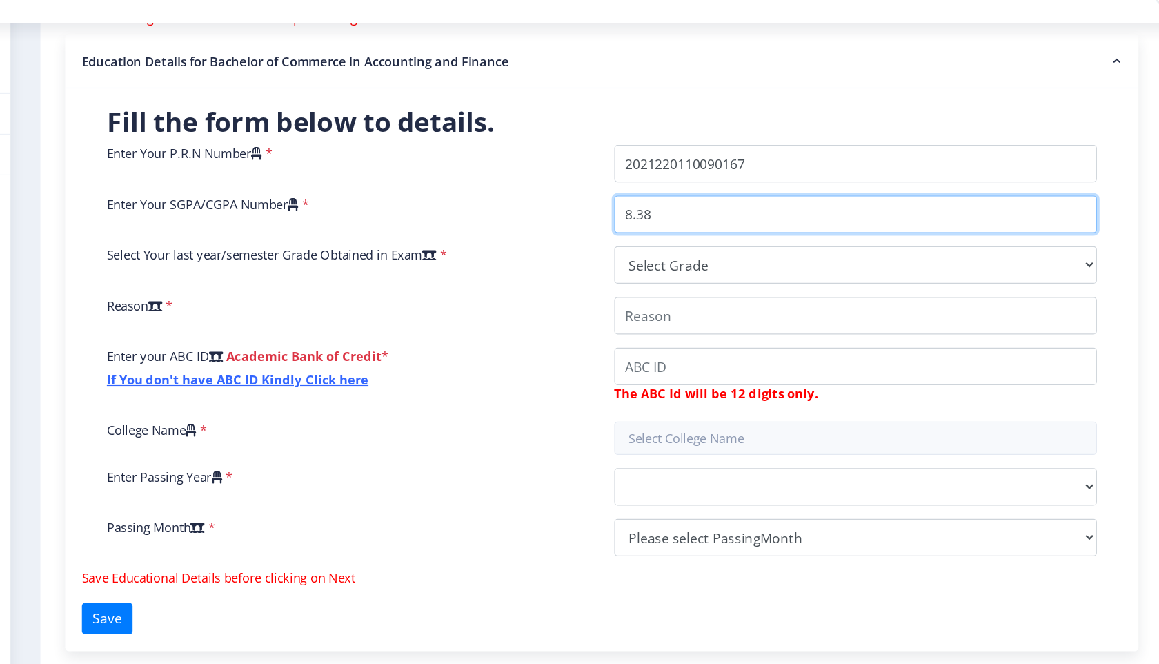
type input "8.38"
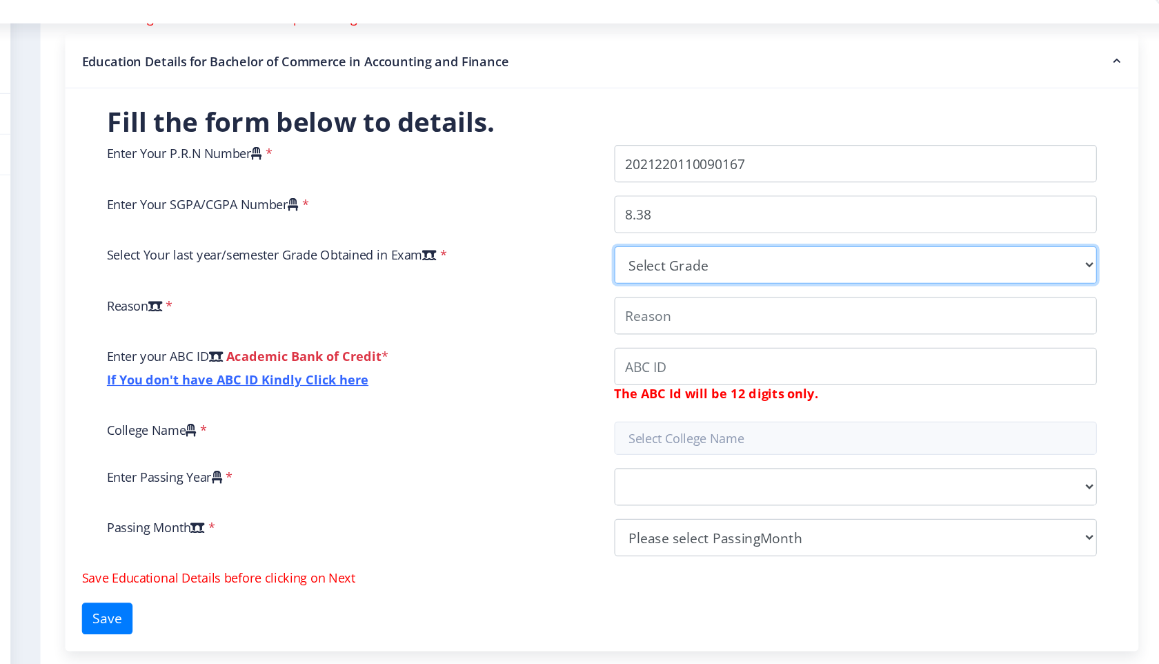
click at [715, 254] on select "Select Grade O A+ A B+ B C D F(Fail)" at bounding box center [878, 252] width 401 height 31
select select "A"
click at [678, 237] on select "Select Grade O A+ A B+ B C D F(Fail)" at bounding box center [878, 252] width 401 height 31
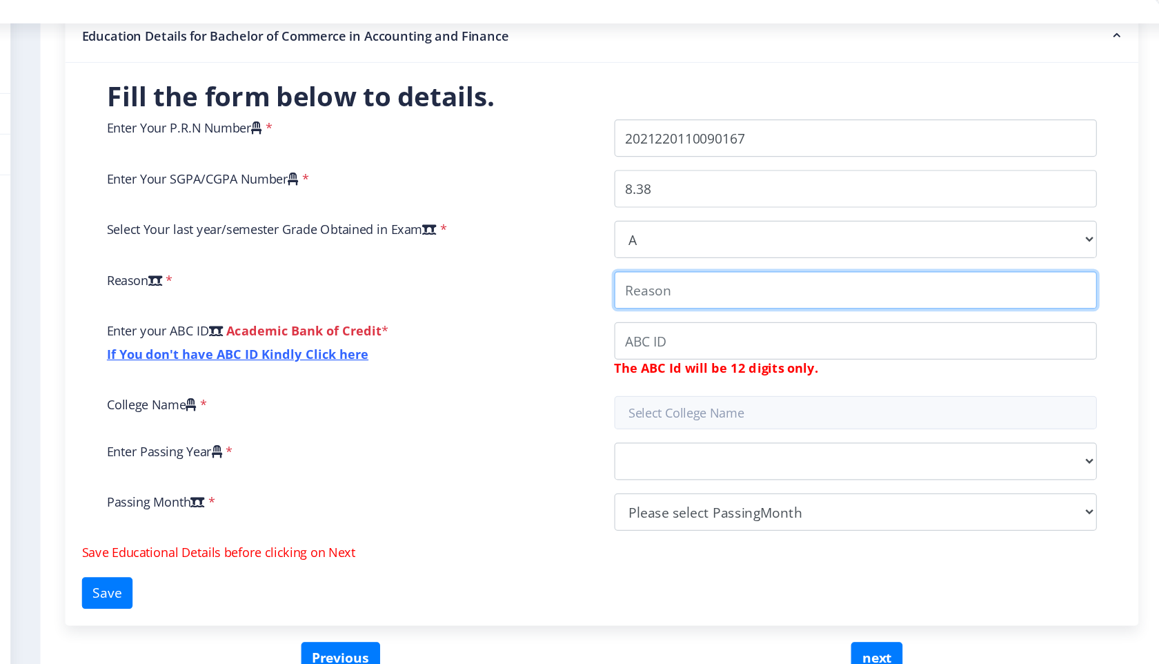
click at [757, 282] on input "College Name" at bounding box center [878, 274] width 401 height 31
drag, startPoint x: 780, startPoint y: 276, endPoint x: 669, endPoint y: 277, distance: 111.8
click at [669, 277] on div at bounding box center [879, 274] width 422 height 31
click at [738, 274] on input "College Name" at bounding box center [878, 274] width 401 height 31
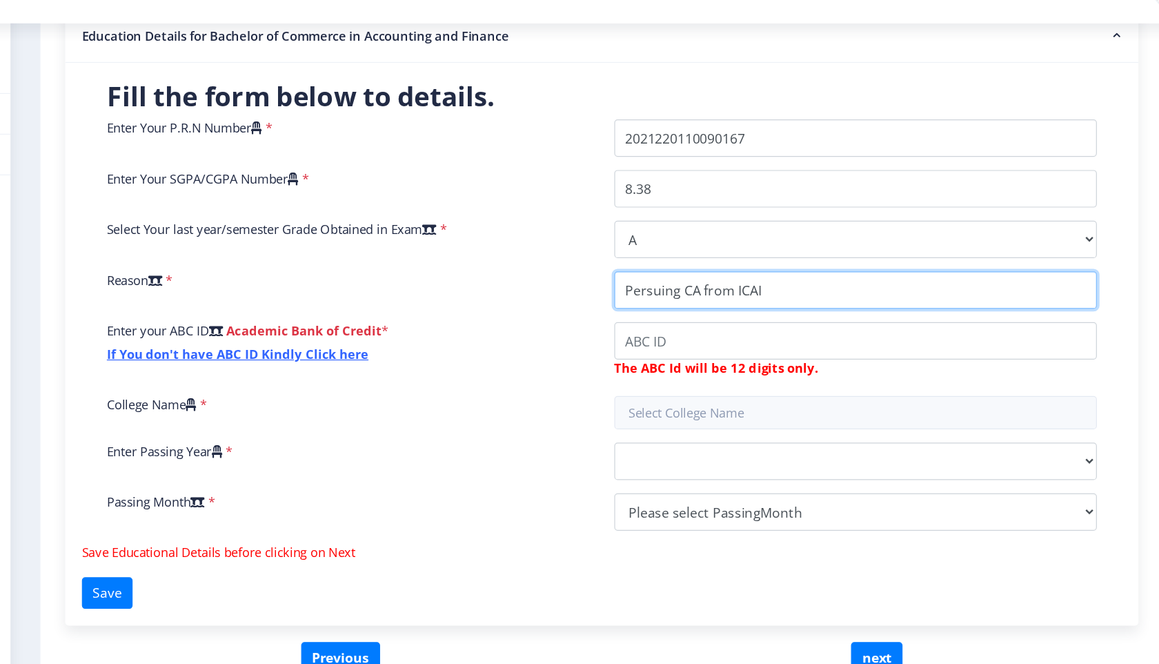
type input "Persuing CA from ICAI"
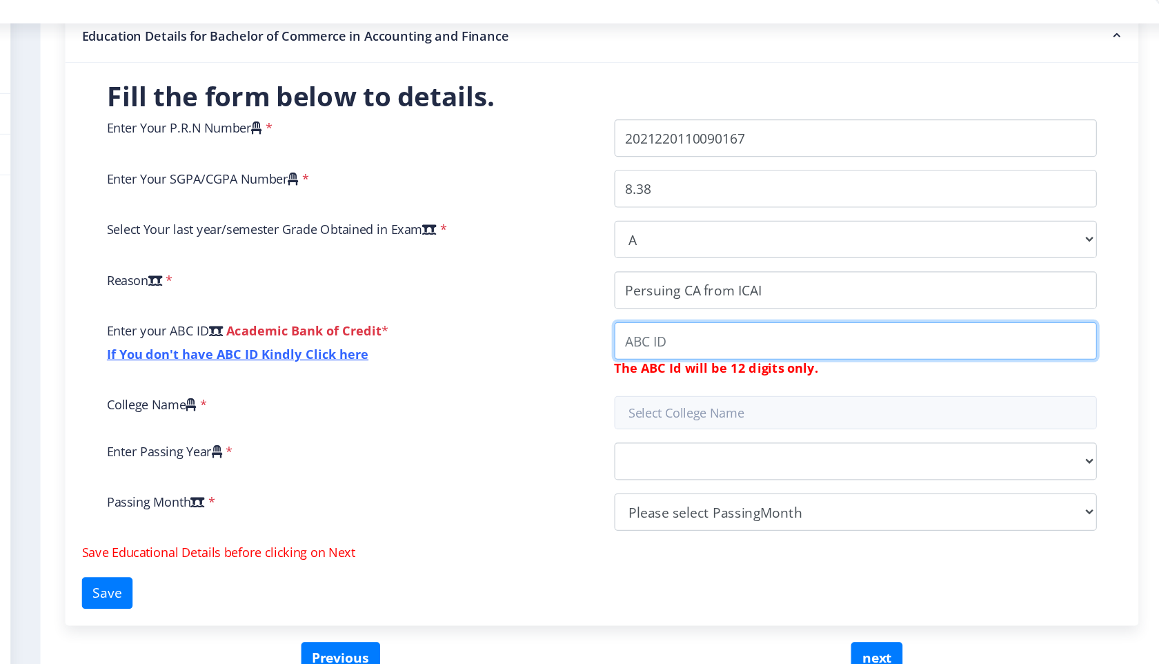
click at [741, 317] on input "College Name" at bounding box center [878, 316] width 401 height 31
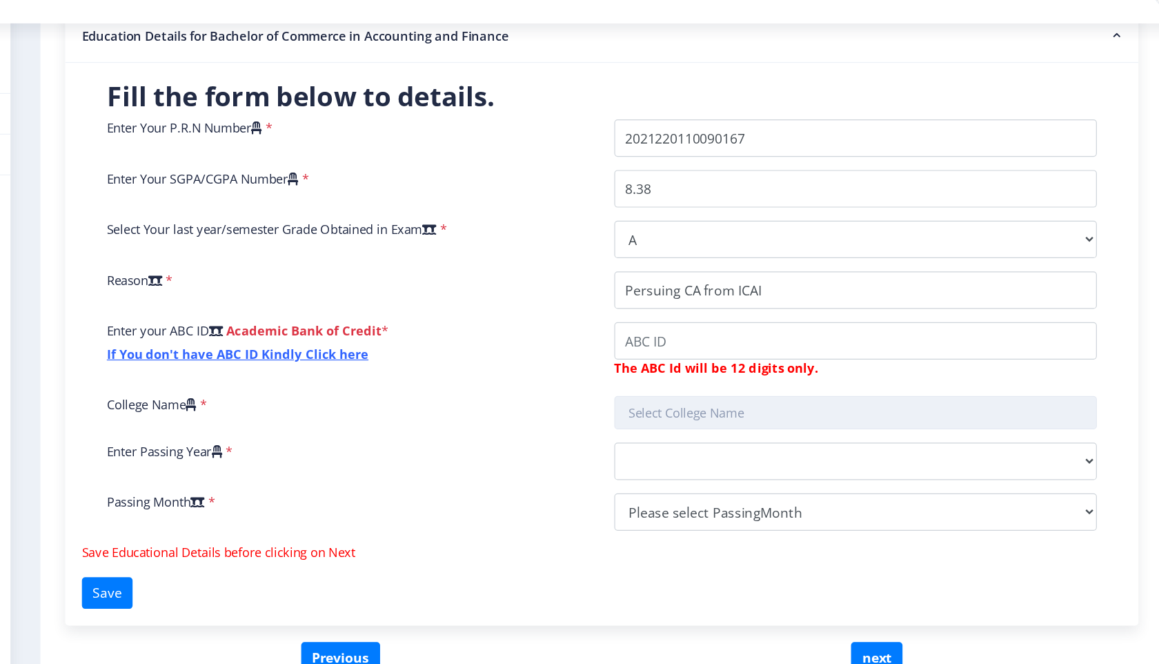
click at [739, 378] on div "Enter Your P.R.N Number * Enter Your SGPA/CGPA Number * 8.38 Select Your last y…" at bounding box center [667, 308] width 843 height 353
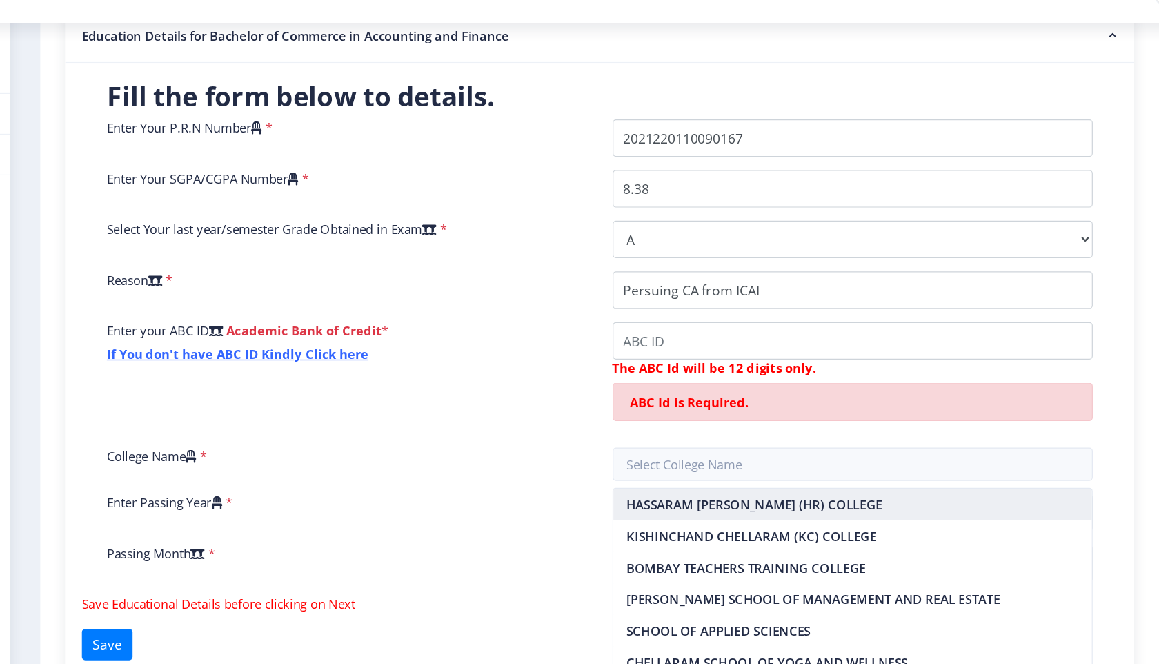
click at [749, 459] on nb-option "HASSARAM RIJHUMAL (HR) COLLEGE" at bounding box center [877, 452] width 398 height 26
type input "HASSARAM RIJHUMAL (HR) COLLEGE"
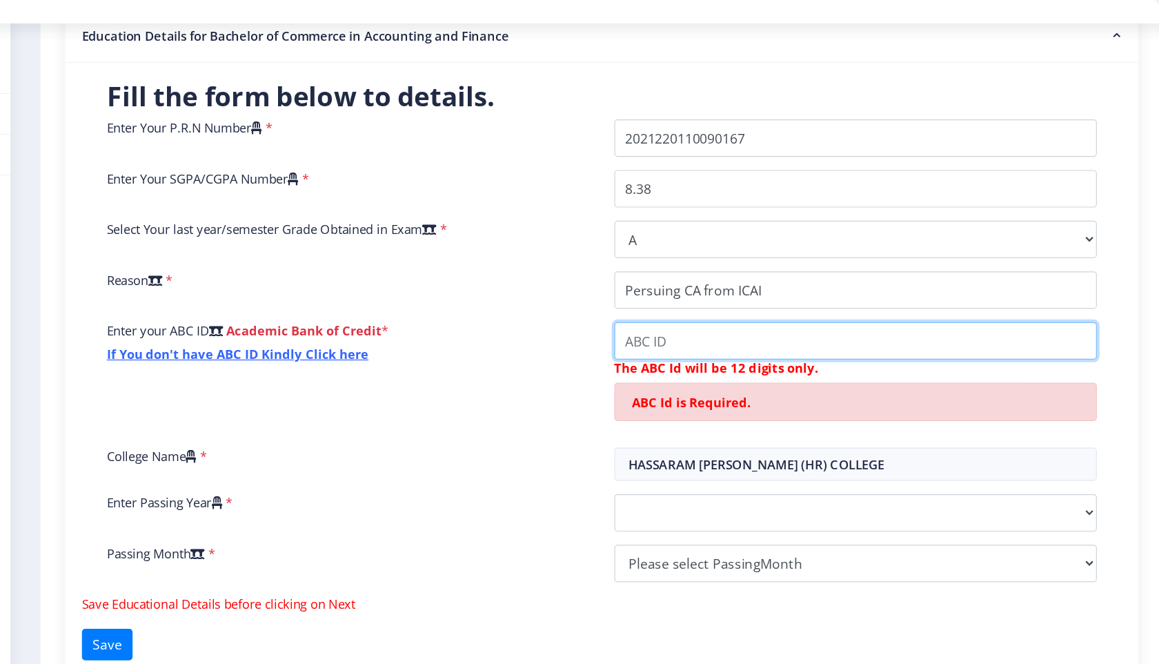
click at [729, 317] on input "College Name" at bounding box center [878, 316] width 401 height 31
click at [732, 313] on input "College Name" at bounding box center [878, 316] width 401 height 31
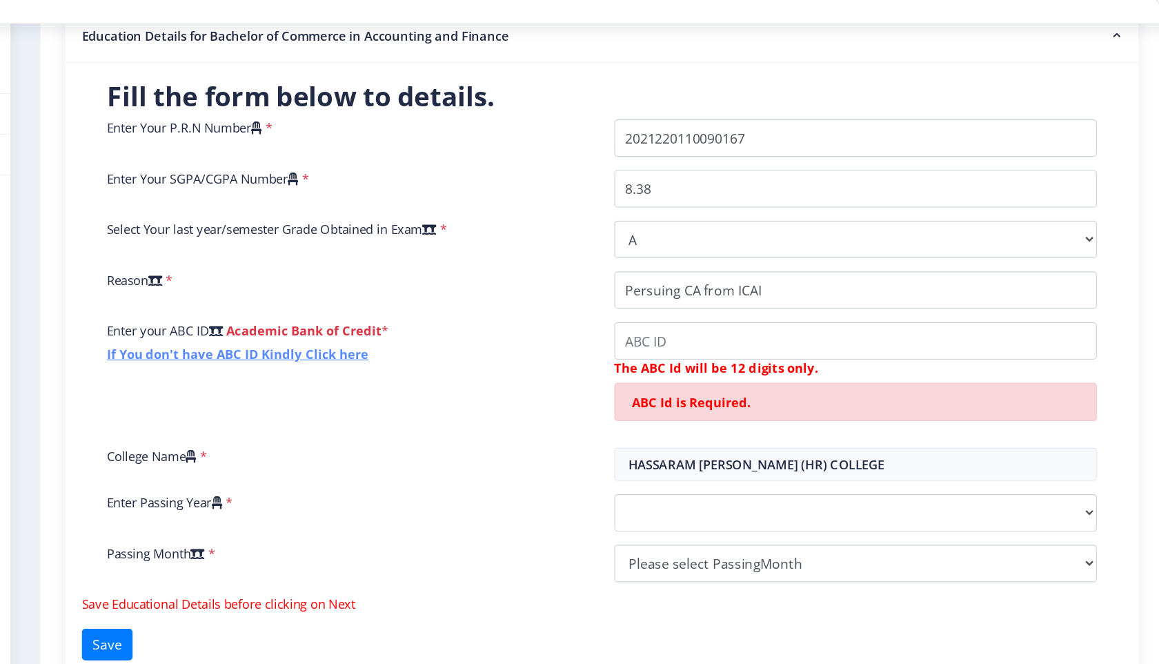
click at [443, 329] on link "If You don't have ABC ID Kindly Click here" at bounding box center [365, 327] width 217 height 14
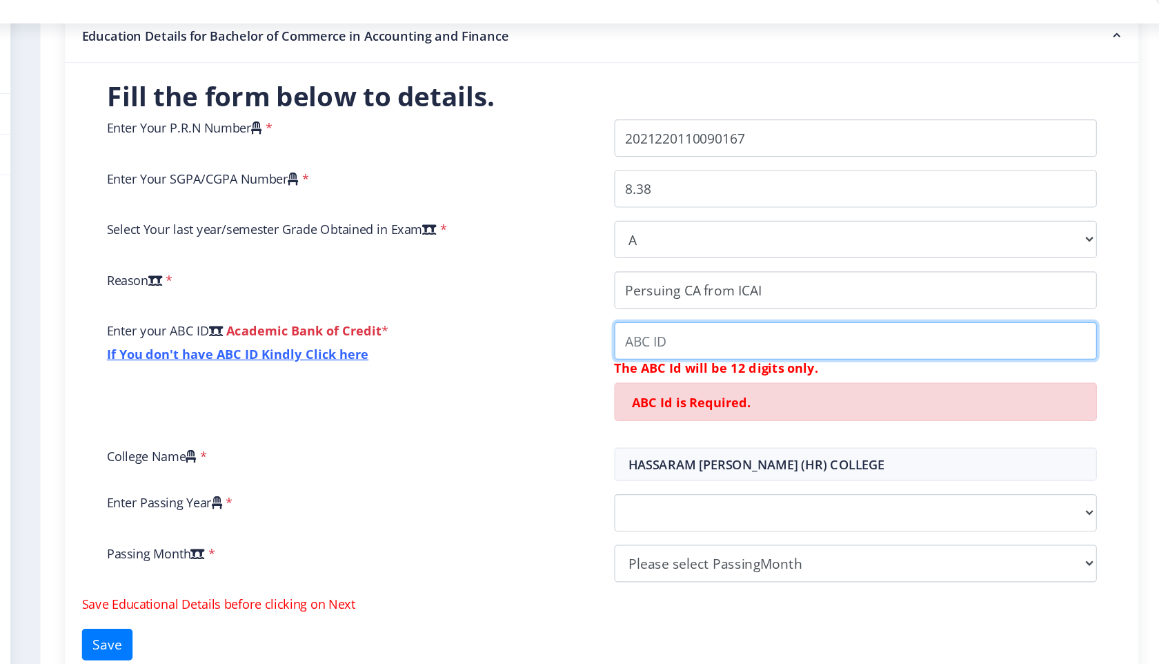
click at [760, 323] on input "College Name" at bounding box center [878, 316] width 401 height 31
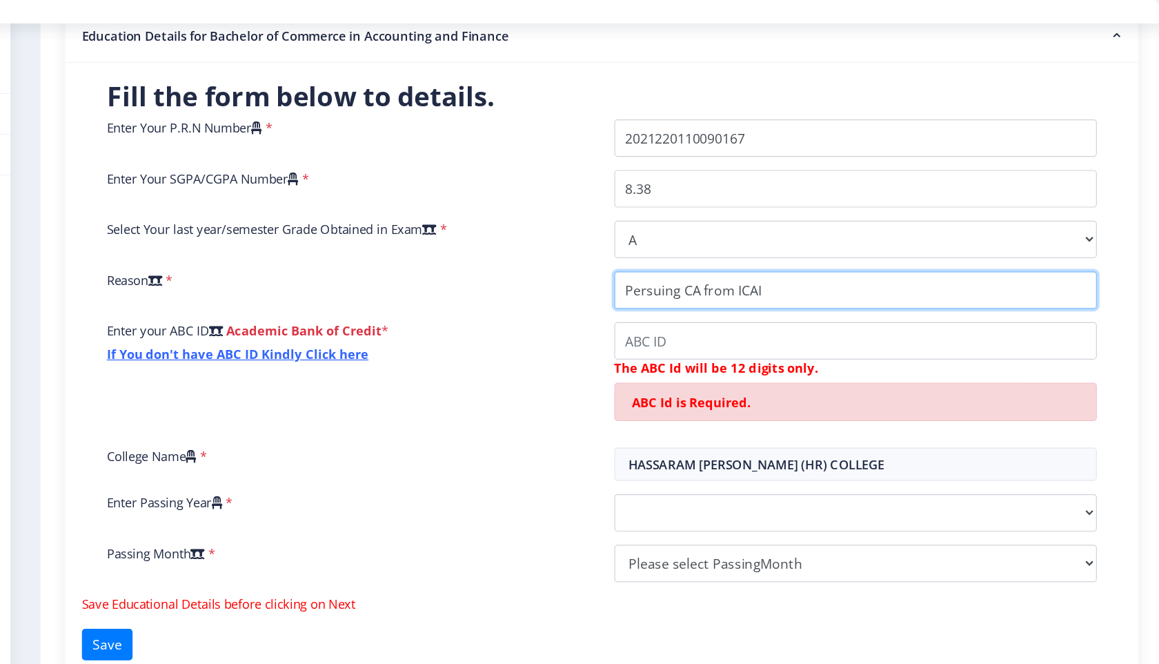
click at [687, 274] on input "College Name" at bounding box center [878, 274] width 401 height 31
type input "Submit marksheet for persuing CA from ICAI"
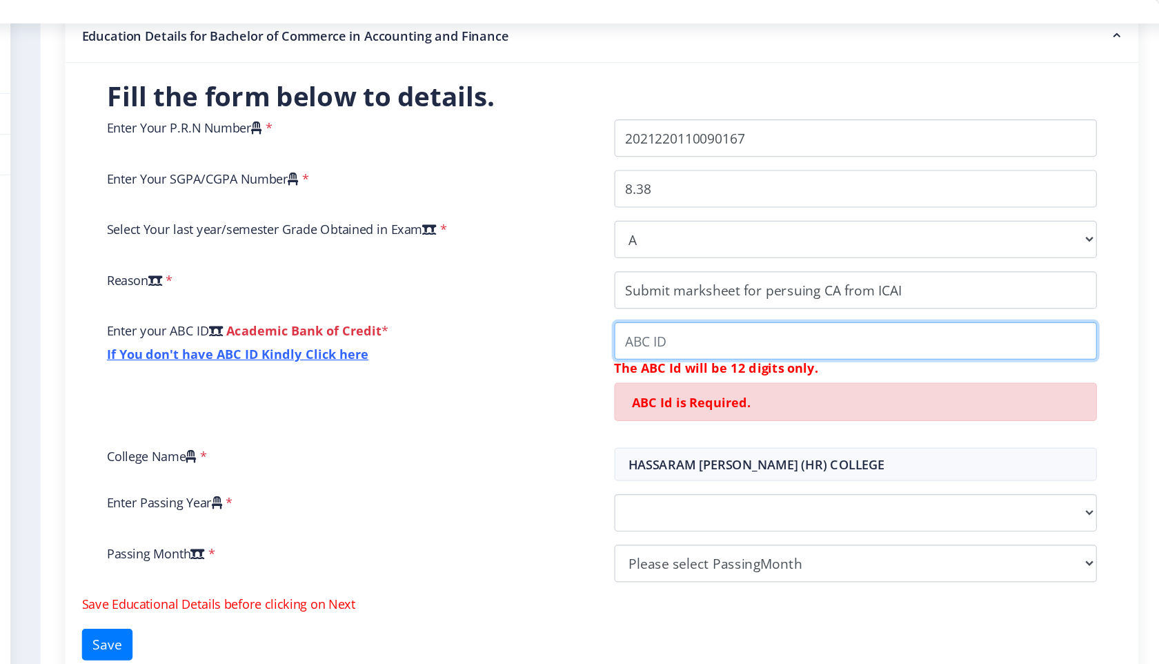
click at [715, 318] on input "College Name" at bounding box center [878, 316] width 401 height 31
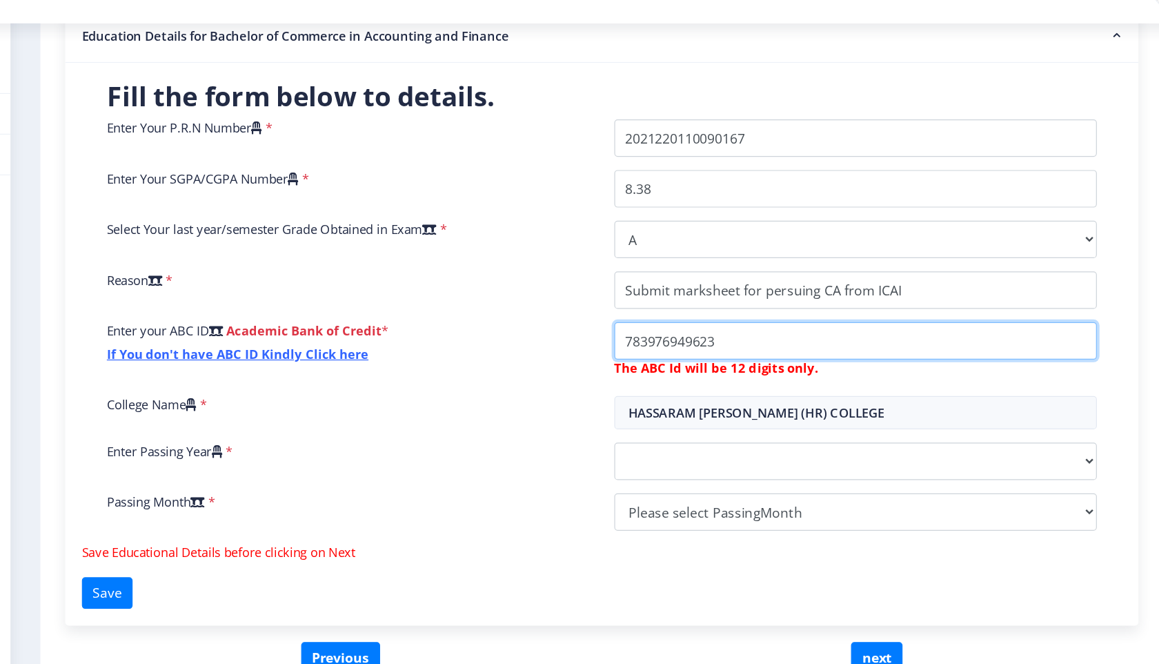
type input "783976949623"
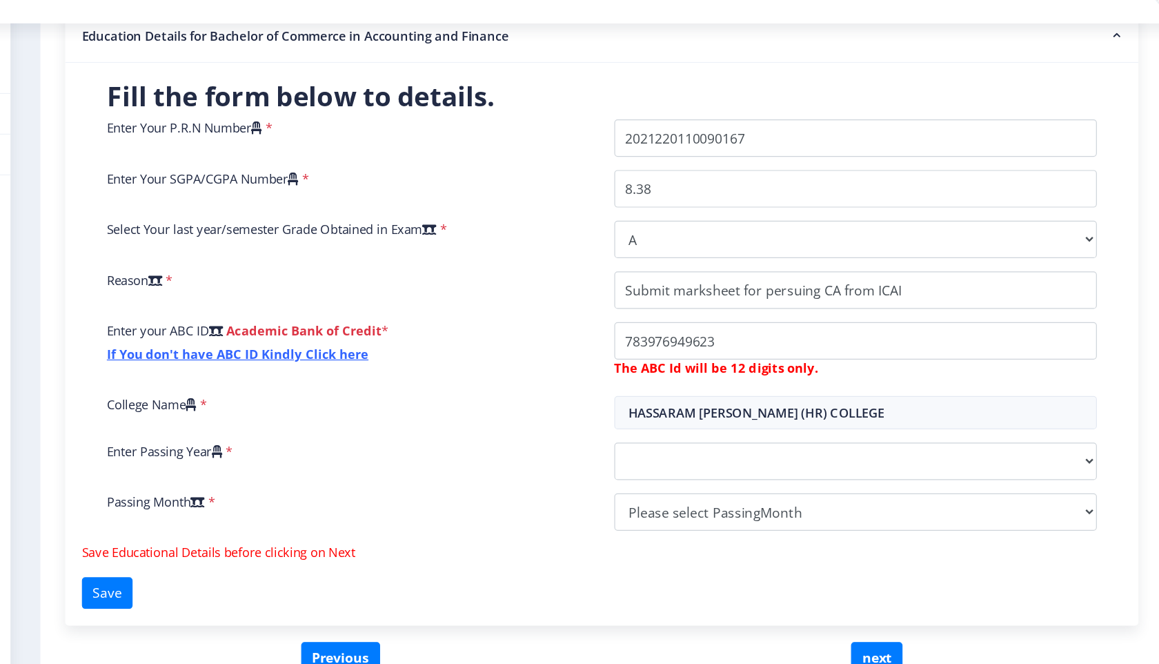
click at [586, 350] on div "Enter your ABC ID Academic Bank of Credit * If You don't have ABC ID Kindly Cli…" at bounding box center [457, 326] width 422 height 50
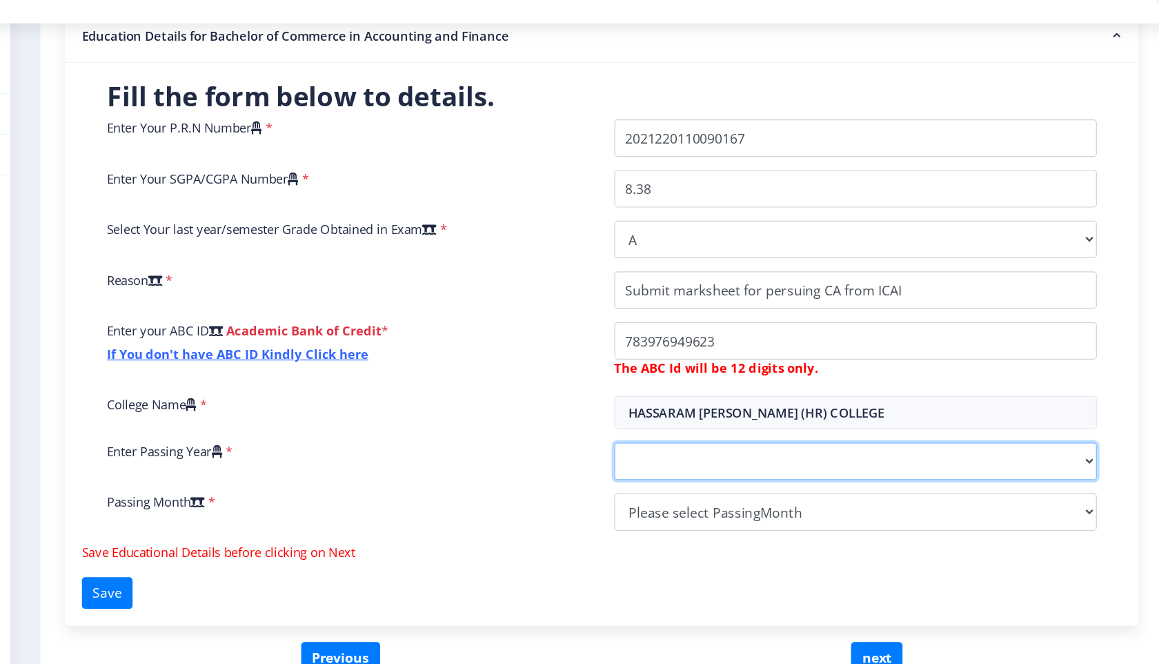
click at [693, 413] on select "2025 2024 2023 2022 2021 2020 2019 2018 2017 2016 2015 2014 2013 2012 2011 2010…" at bounding box center [878, 416] width 401 height 31
select select "2025"
click at [678, 401] on select "2025 2024 2023 2022 2021 2020 2019 2018 2017 2016 2015 2014 2013 2012 2011 2010…" at bounding box center [878, 416] width 401 height 31
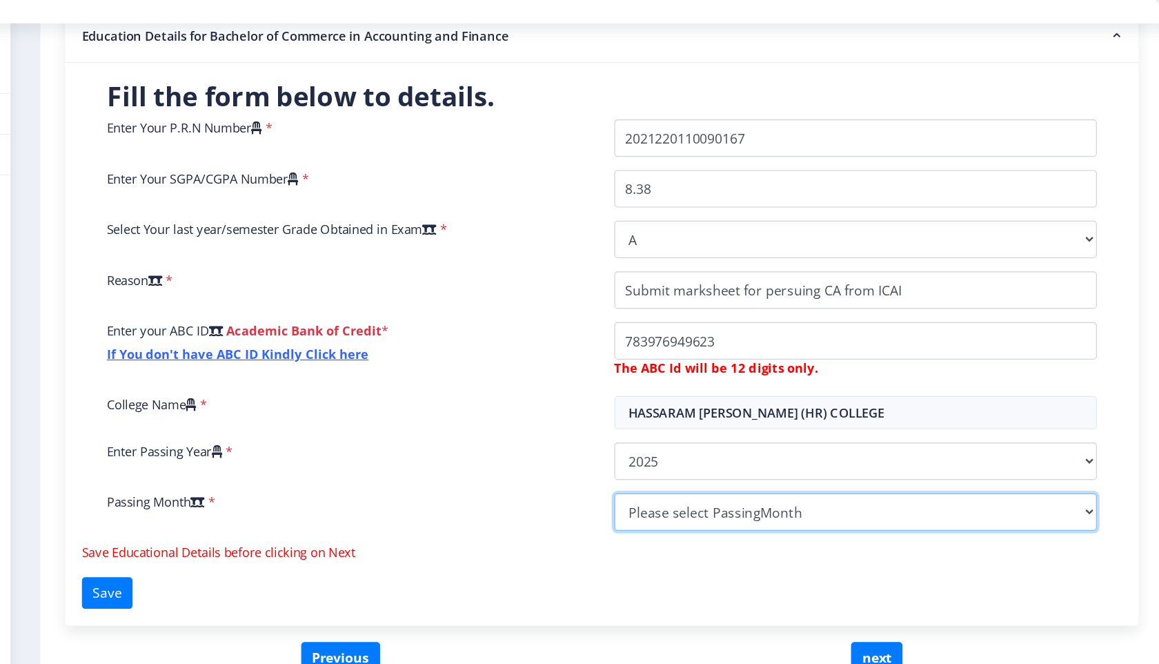
click at [713, 461] on select "Please select PassingMonth (01) January (02) February (03) March (04) April (05…" at bounding box center [878, 458] width 401 height 31
select select "April"
click at [678, 443] on select "Please select PassingMonth (01) January (02) February (03) March (04) April (05…" at bounding box center [878, 458] width 401 height 31
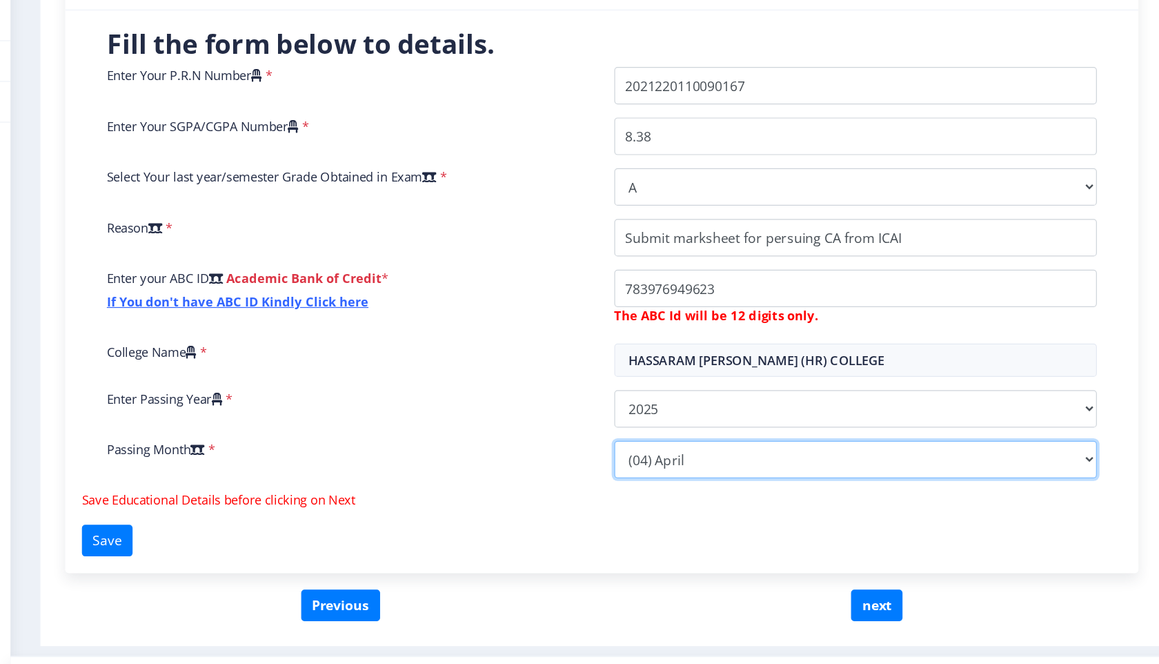
scroll to position [0, 0]
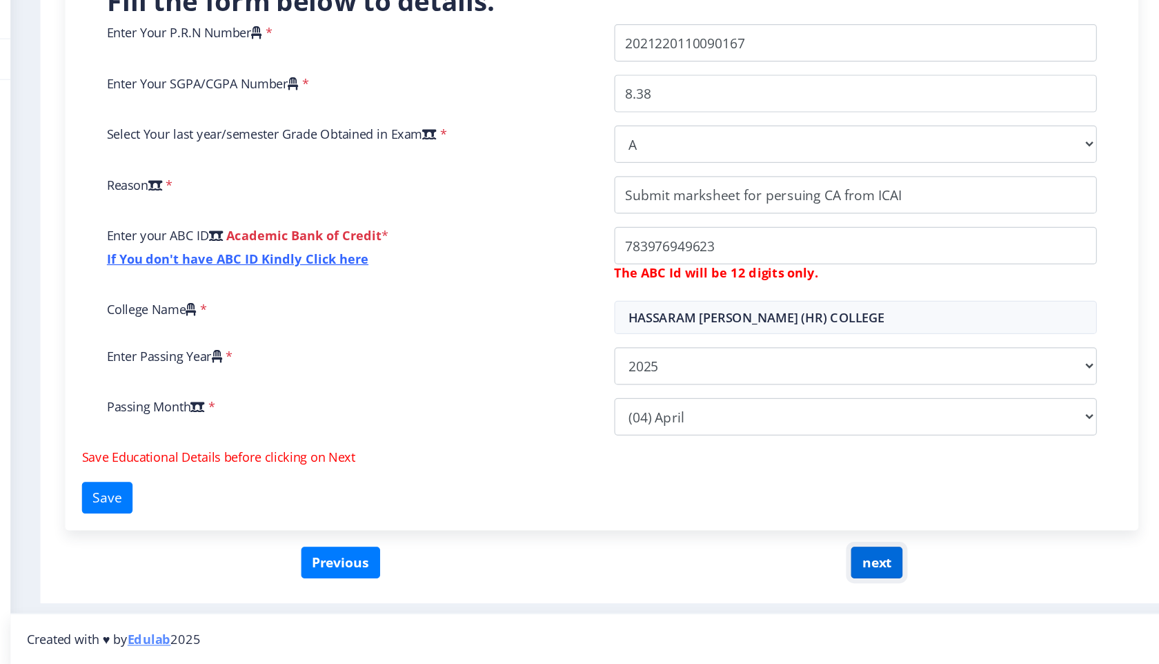
click at [900, 578] on button "next" at bounding box center [896, 579] width 43 height 26
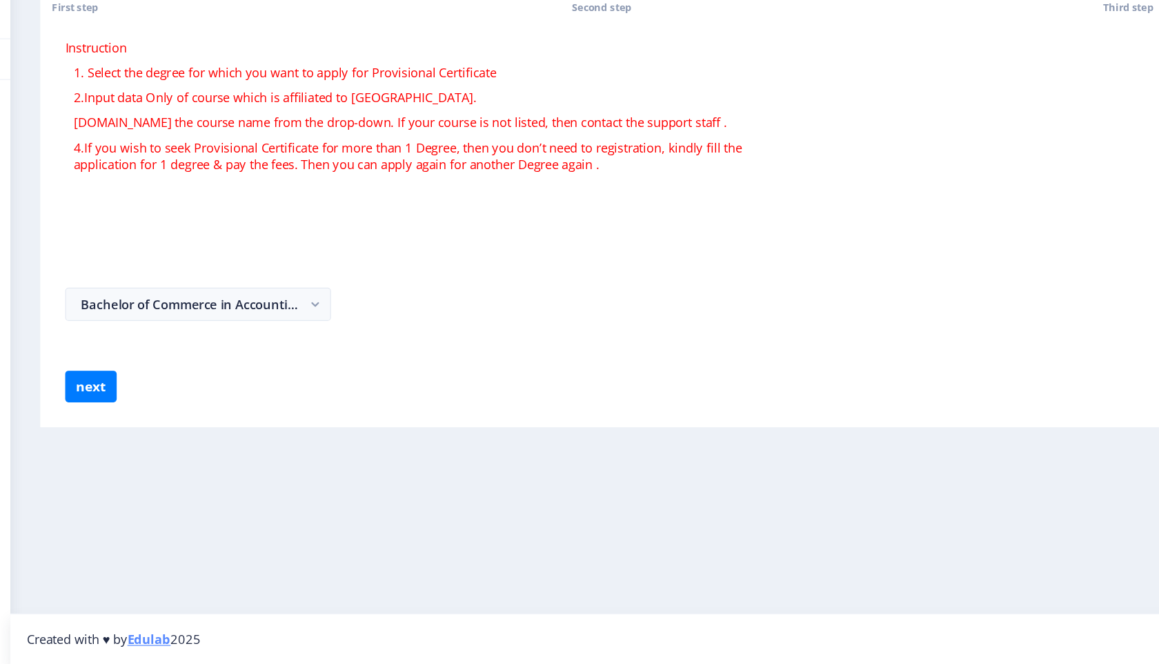
select select
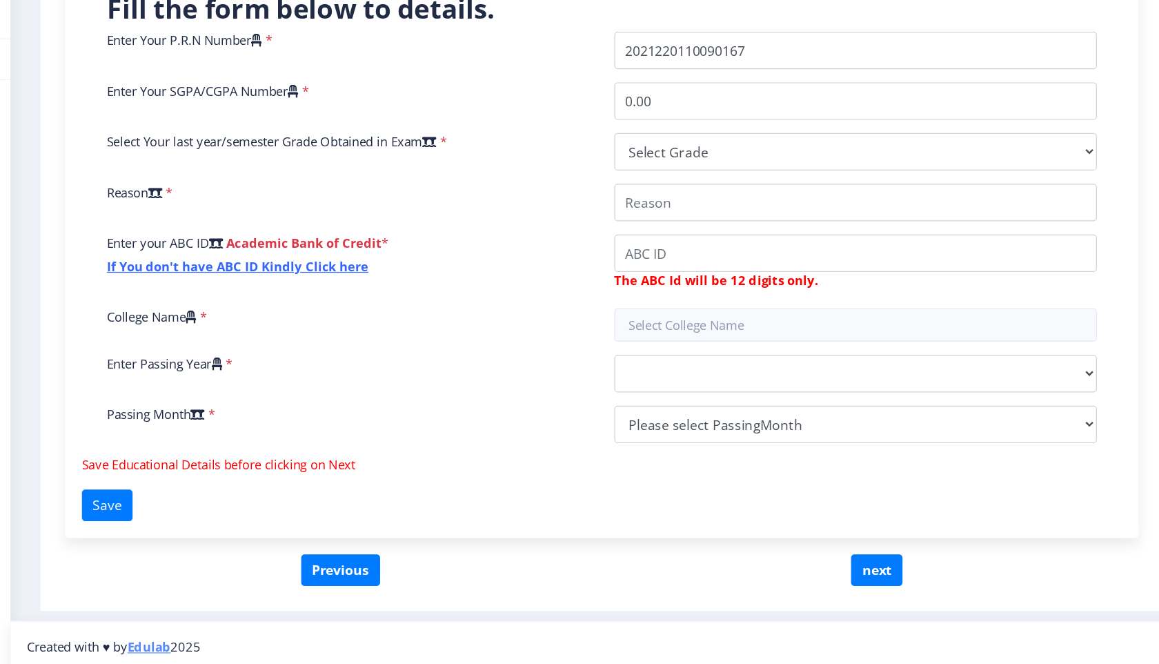
scroll to position [284, 0]
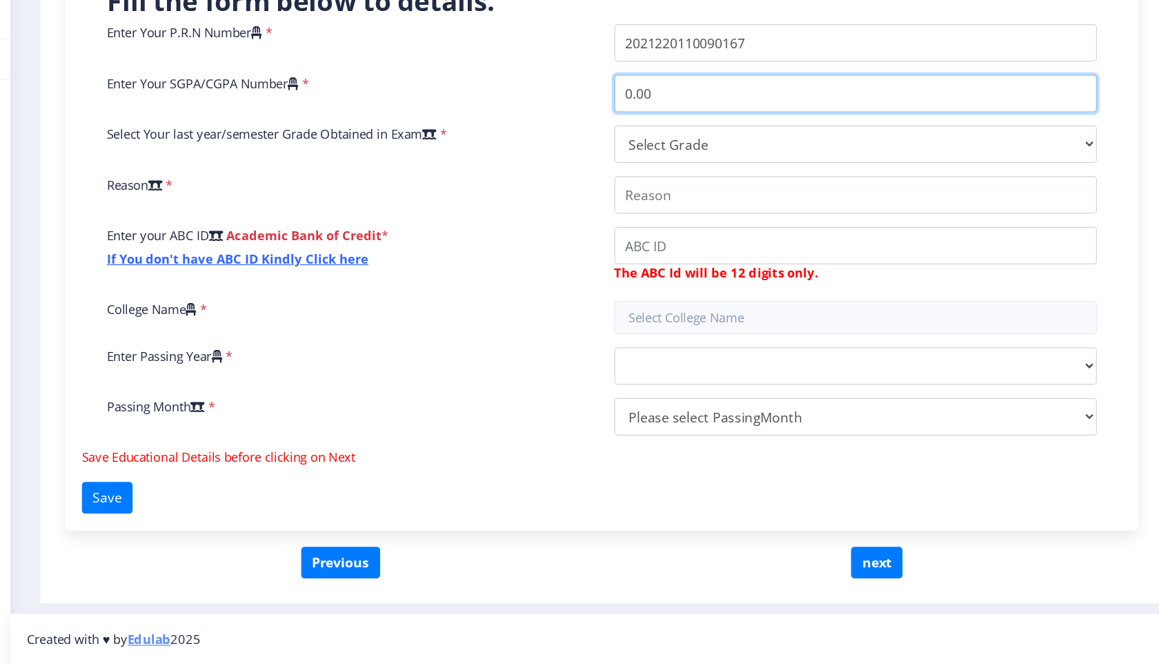
click at [684, 191] on input "0.00" at bounding box center [878, 190] width 401 height 31
type input "8.38"
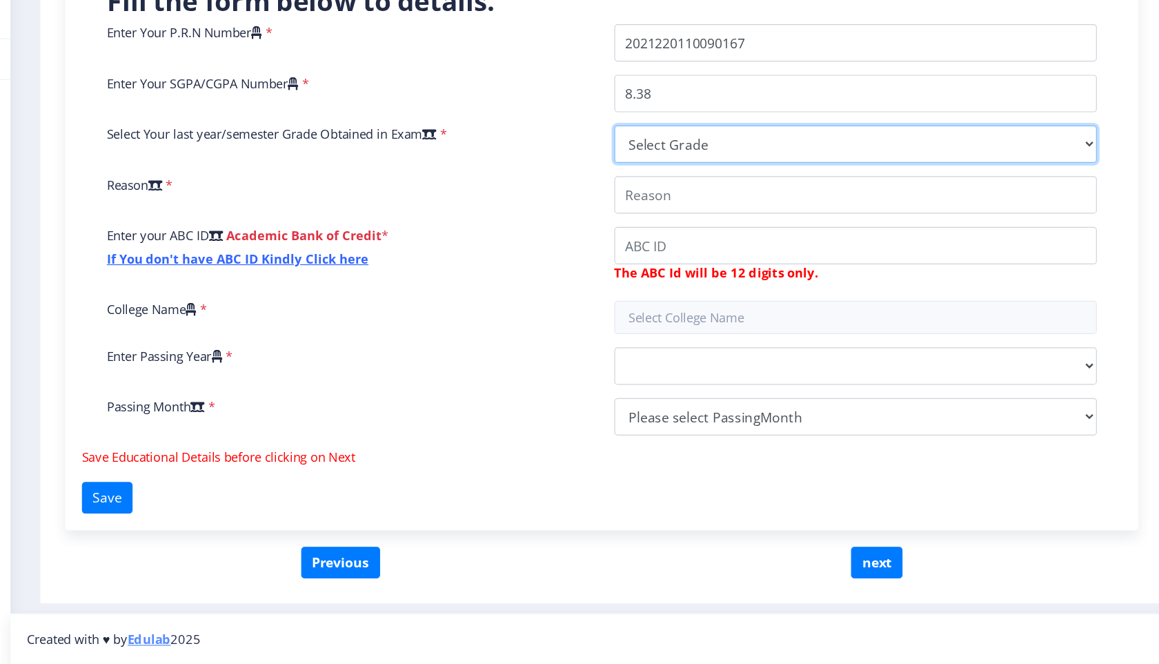
click at [748, 226] on select "Select Grade O A+ A B+ B C D F(Fail)" at bounding box center [878, 232] width 401 height 31
select select "A"
click at [678, 217] on select "Select Grade O A+ A B+ B C D F(Fail)" at bounding box center [878, 232] width 401 height 31
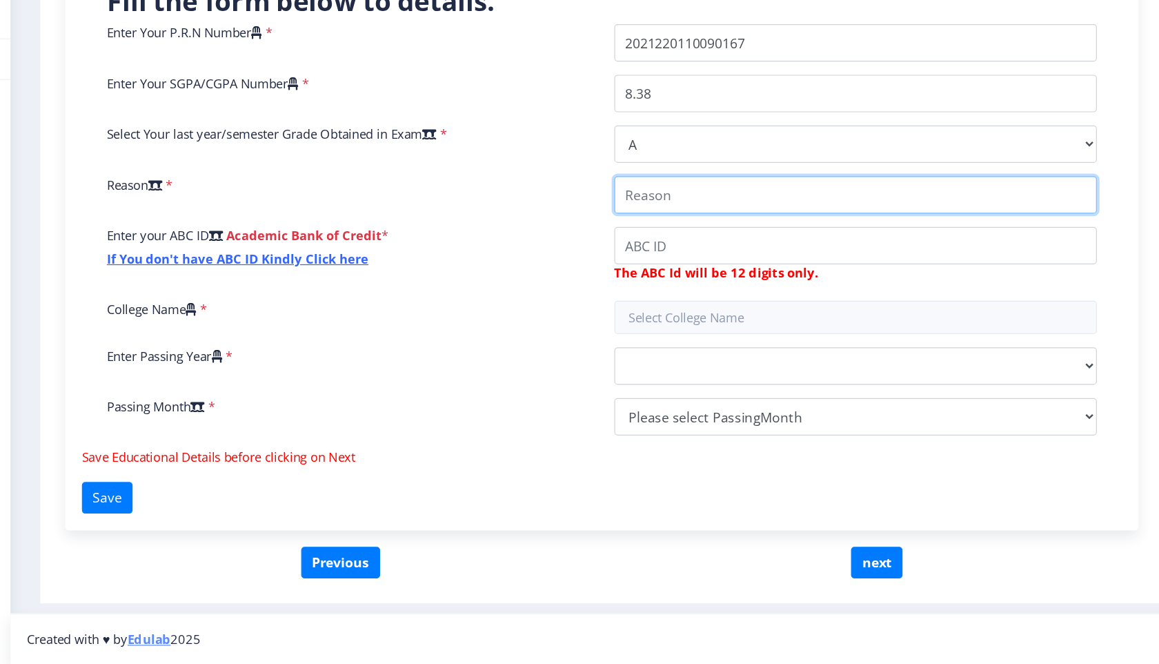
click at [728, 278] on input "College Name" at bounding box center [878, 274] width 401 height 31
type input "Submit marksheet for persuing CA from ICAI"
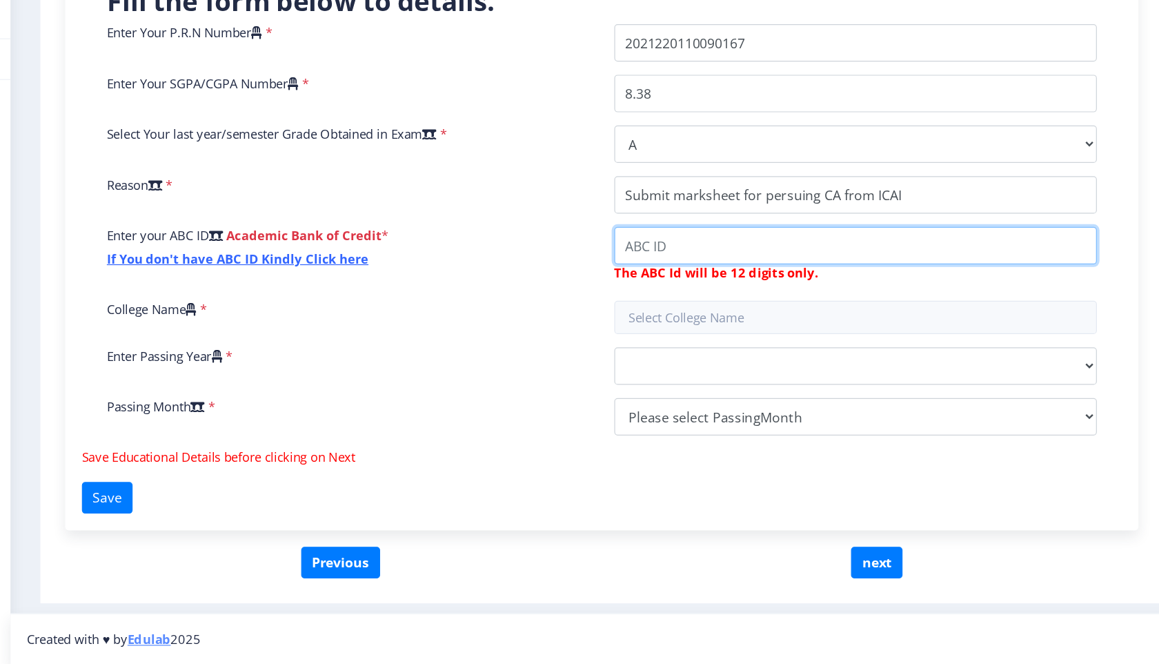
click at [762, 311] on input "College Name" at bounding box center [878, 316] width 401 height 31
type input "783976949623"
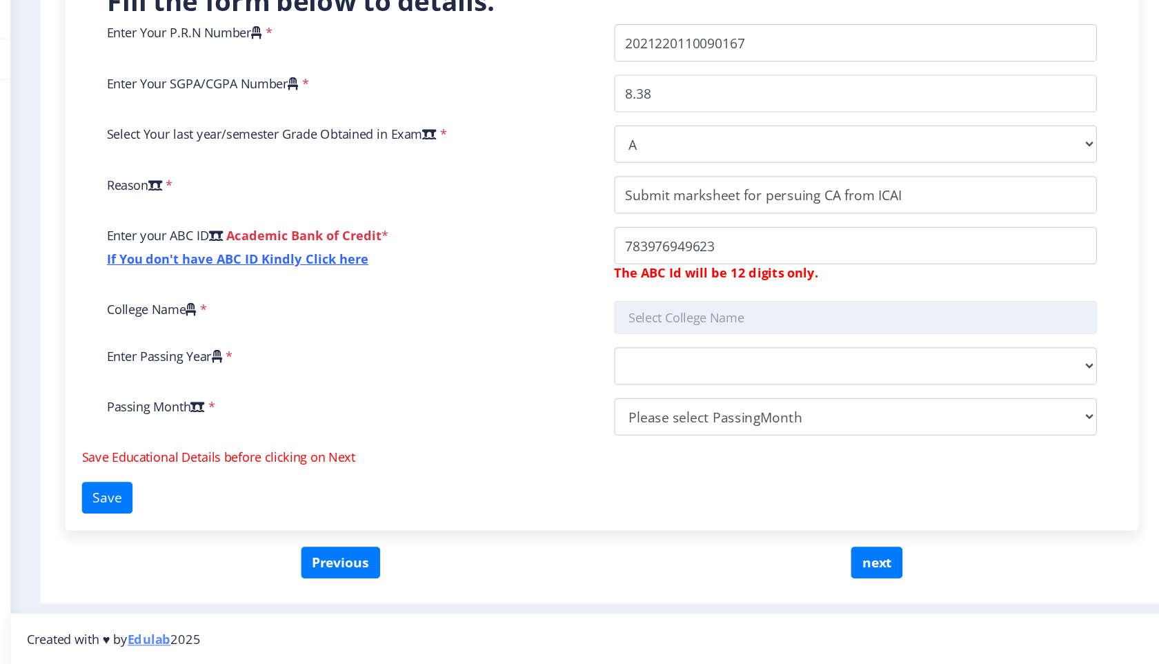
click at [768, 383] on input "text" at bounding box center [878, 376] width 401 height 28
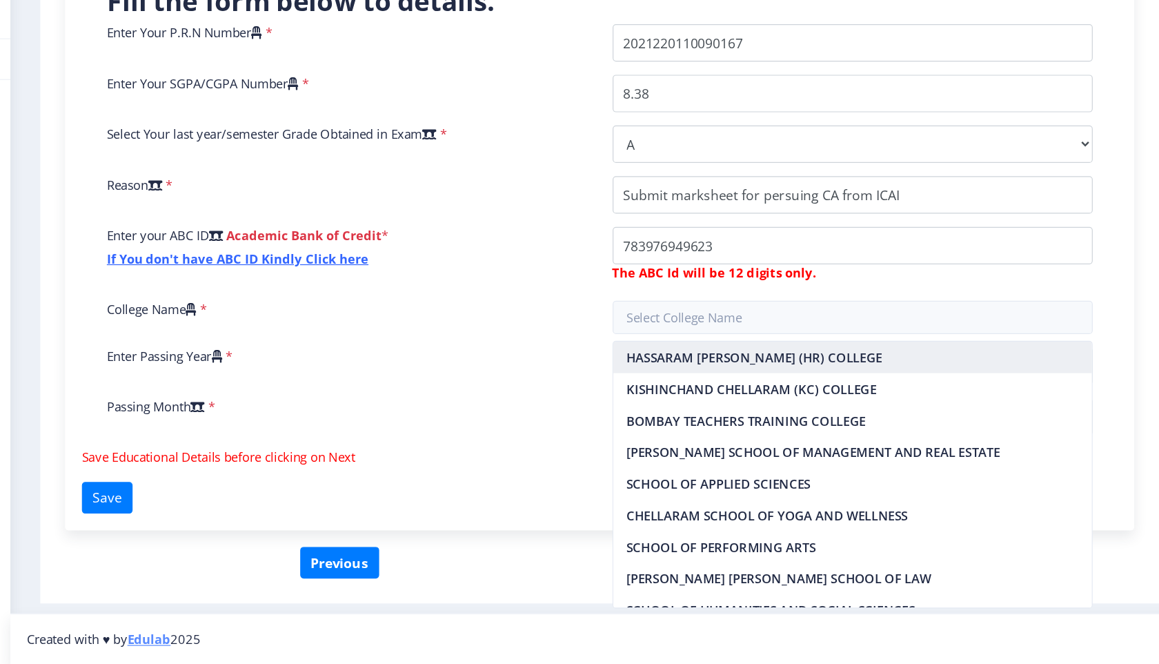
click at [773, 410] on nb-option "HASSARAM RIJHUMAL (HR) COLLEGE" at bounding box center [877, 409] width 398 height 26
type input "HASSARAM RIJHUMAL (HR) COLLEGE"
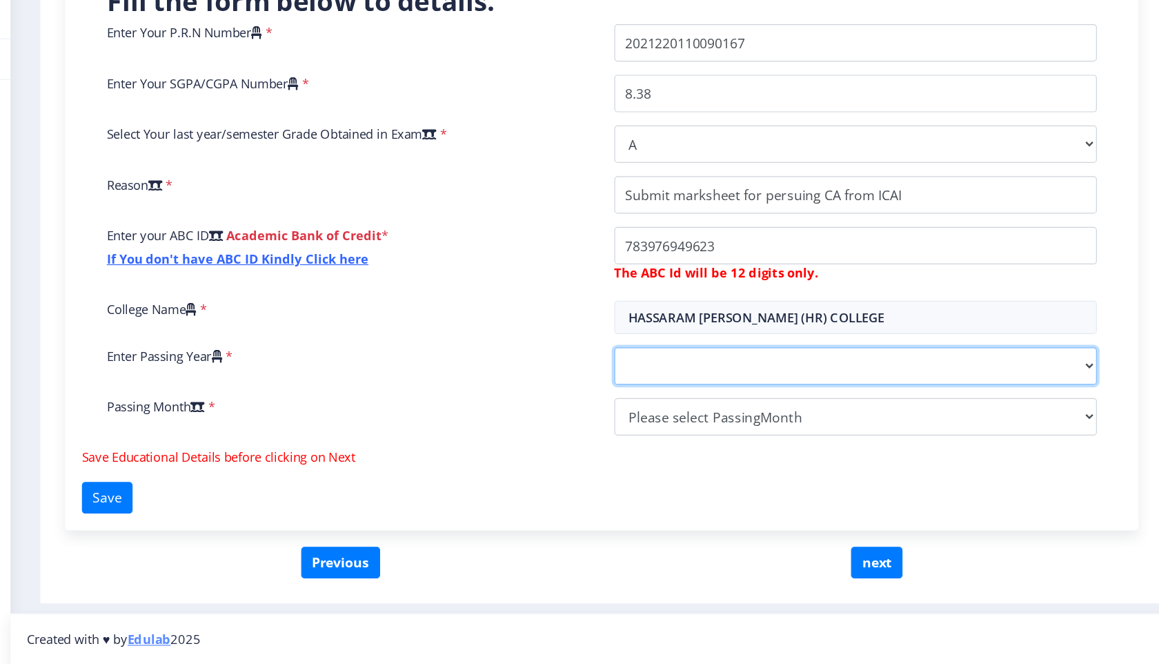
click at [733, 424] on select "2025 2024 2023 2022 2021 2020 2019 2018 2017 2016 2015 2014 2013 2012 2011 2010…" at bounding box center [878, 416] width 401 height 31
select select "2025"
click at [678, 401] on select "2025 2024 2023 2022 2021 2020 2019 2018 2017 2016 2015 2014 2013 2012 2011 2010…" at bounding box center [878, 416] width 401 height 31
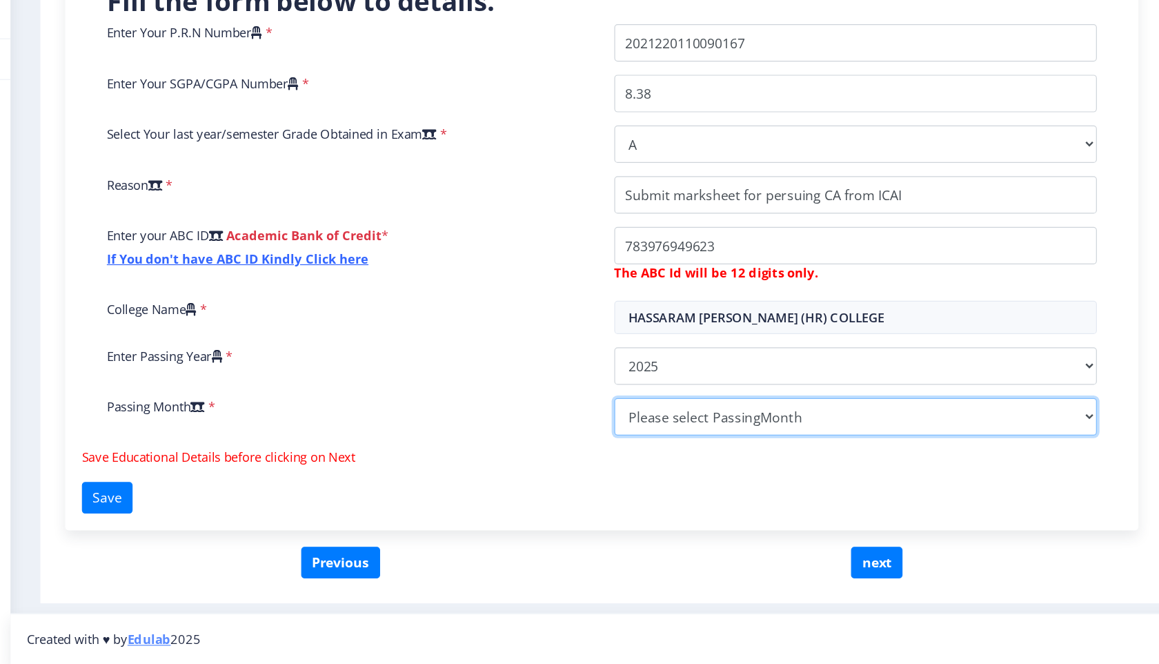
click at [720, 456] on select "Please select PassingMonth (01) January (02) February (03) March (04) April (05…" at bounding box center [878, 458] width 401 height 31
click at [678, 443] on select "Please select PassingMonth (01) January (02) February (03) March (04) April (05…" at bounding box center [878, 458] width 401 height 31
click at [765, 462] on select "Please select PassingMonth (01) January (02) February (03) March (04) April (05…" at bounding box center [878, 458] width 401 height 31
select select "June"
click at [678, 443] on select "Please select PassingMonth (01) January (02) February (03) March (04) April (05…" at bounding box center [878, 458] width 401 height 31
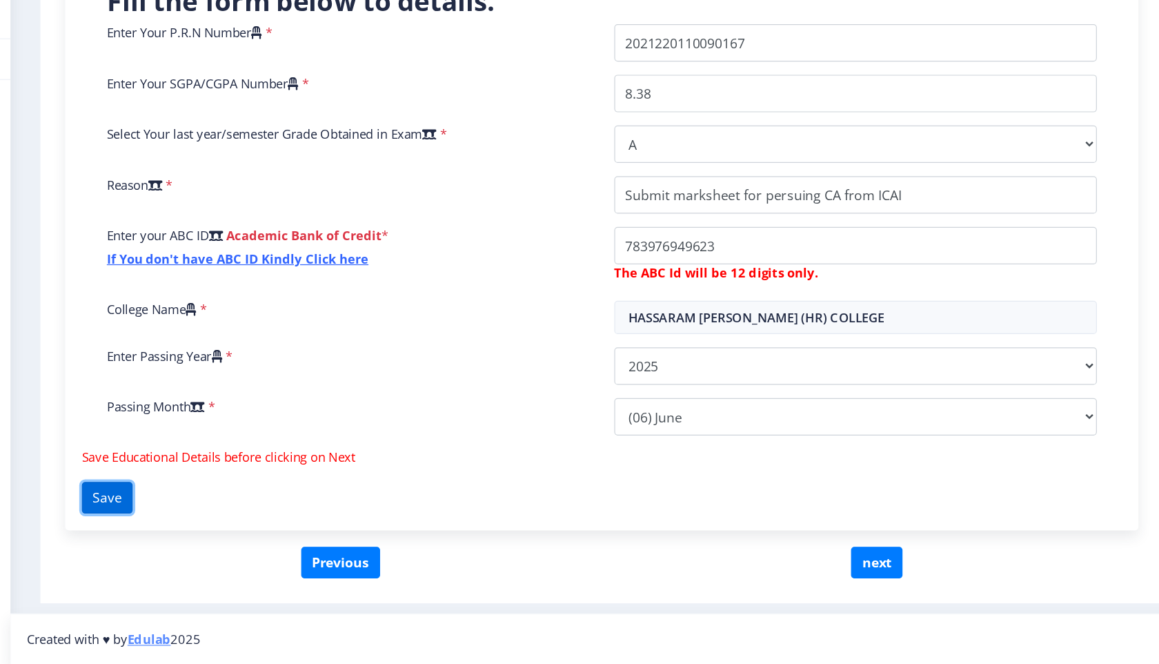
click at [264, 533] on button "Save" at bounding box center [257, 526] width 42 height 26
click at [264, 526] on button "Save" at bounding box center [257, 526] width 42 height 26
click at [884, 585] on button "next" at bounding box center [896, 579] width 43 height 26
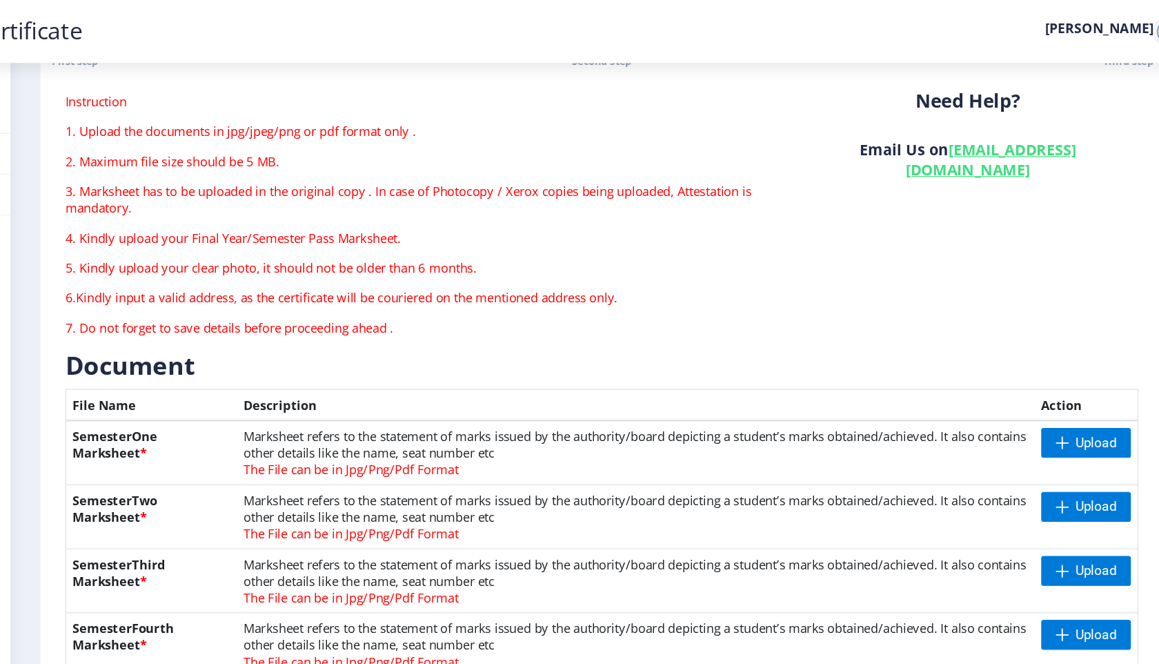
scroll to position [75, 0]
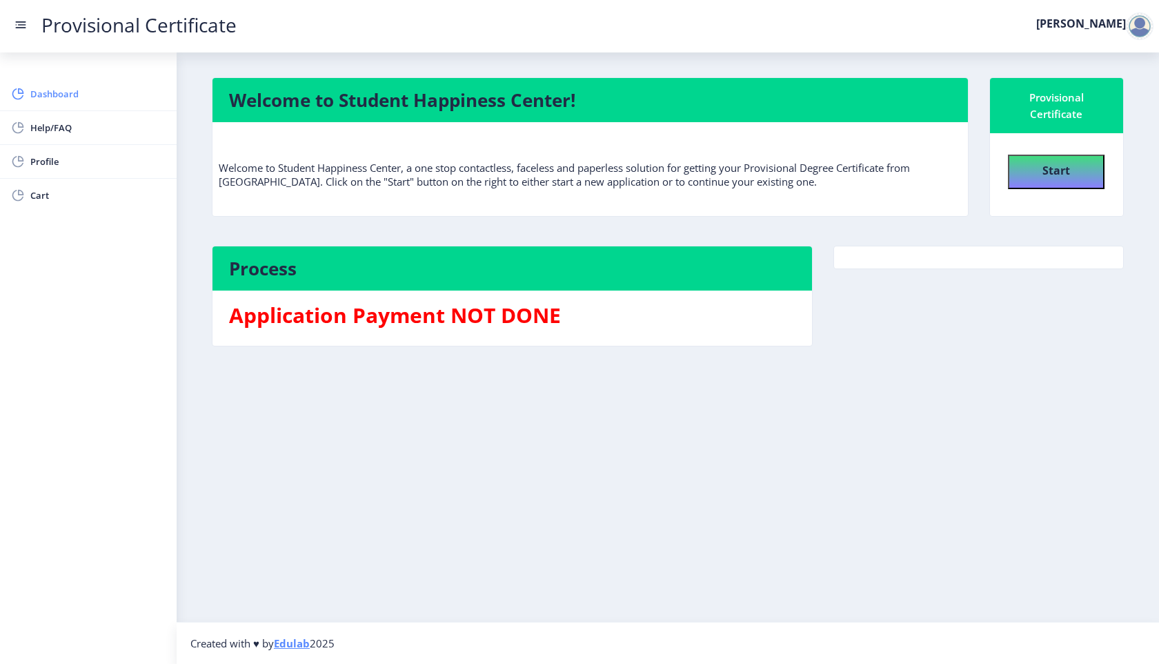
click at [61, 103] on link "Dashboard" at bounding box center [88, 93] width 177 height 33
click at [25, 26] on rect at bounding box center [21, 25] width 14 height 14
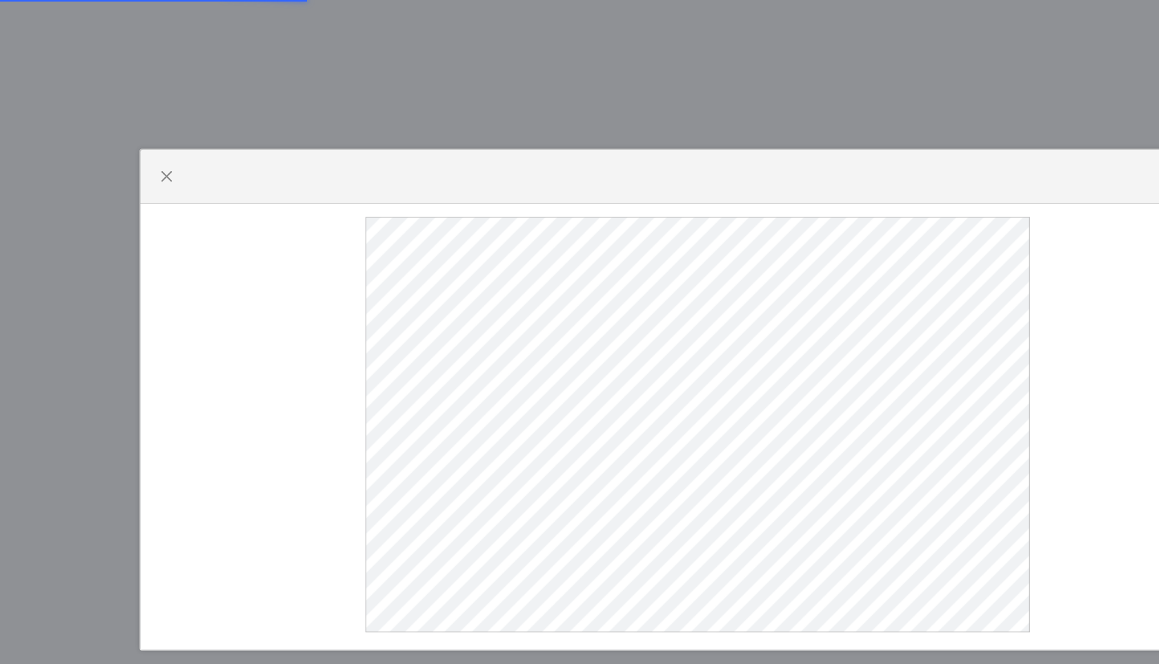
select select
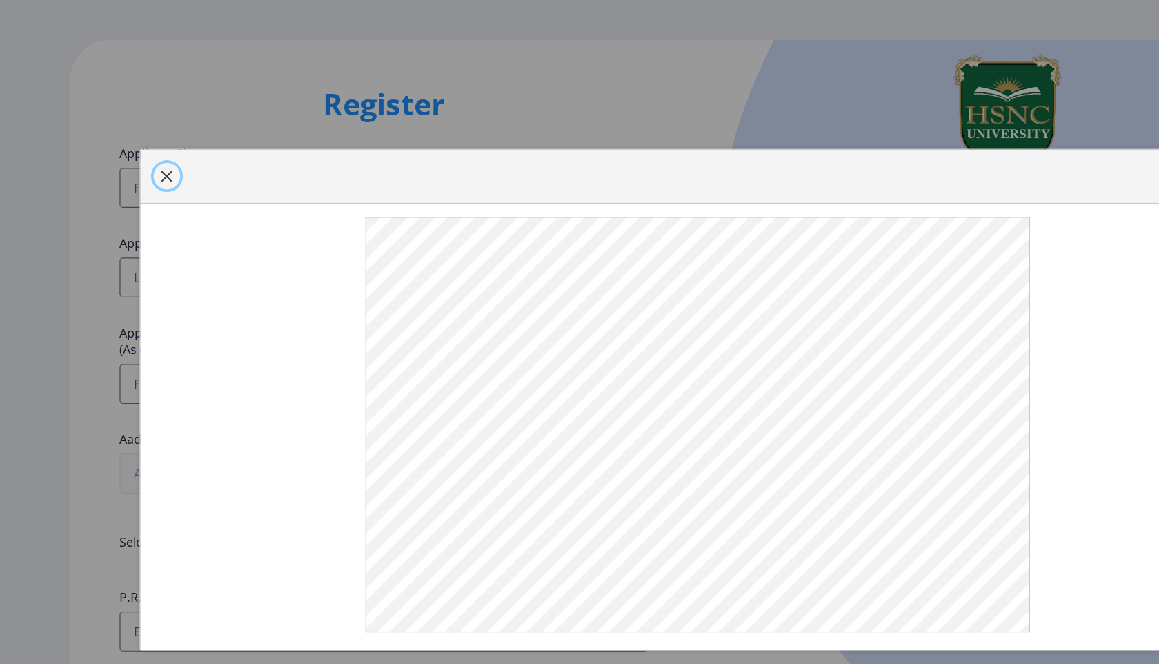
click at [139, 151] on span "button" at bounding box center [138, 146] width 11 height 11
click at [139, 151] on input "Applicant First Name:" at bounding box center [318, 155] width 439 height 33
